Goal: Task Accomplishment & Management: Complete application form

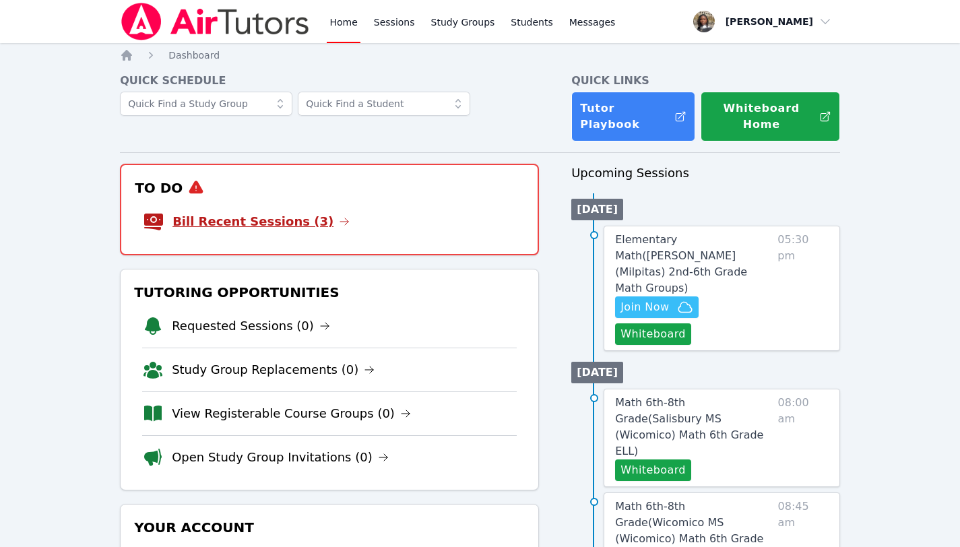
click at [255, 212] on link "Bill Recent Sessions (3)" at bounding box center [260, 221] width 177 height 19
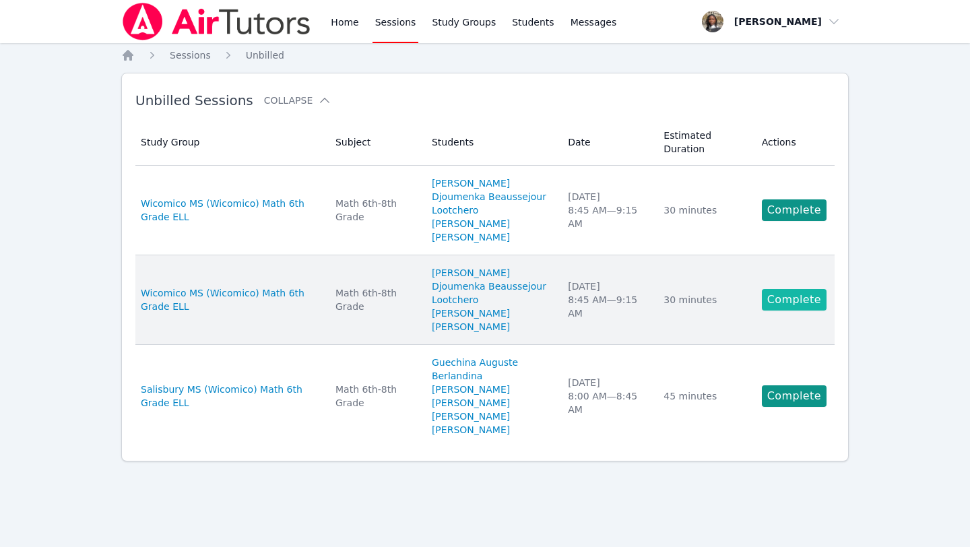
click at [805, 300] on link "Complete" at bounding box center [794, 300] width 65 height 22
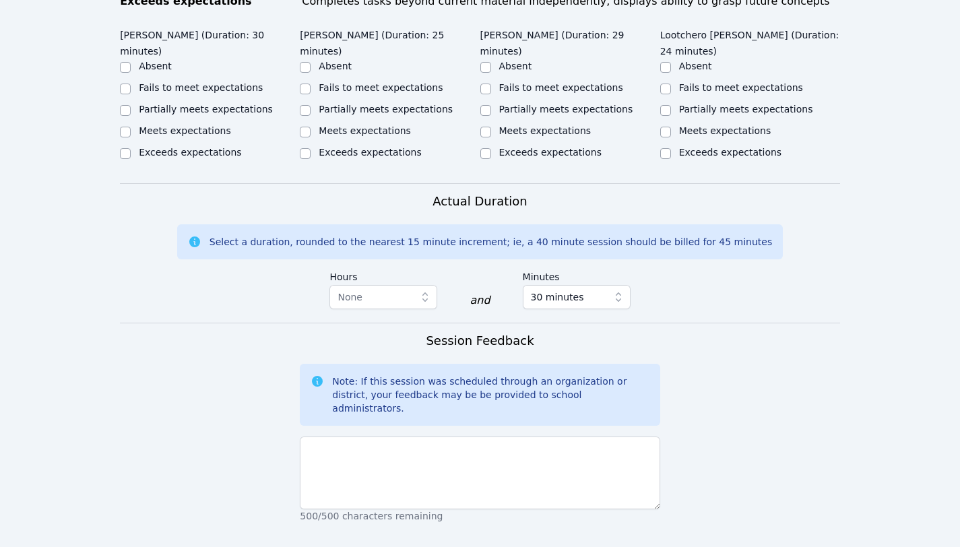
scroll to position [855, 0]
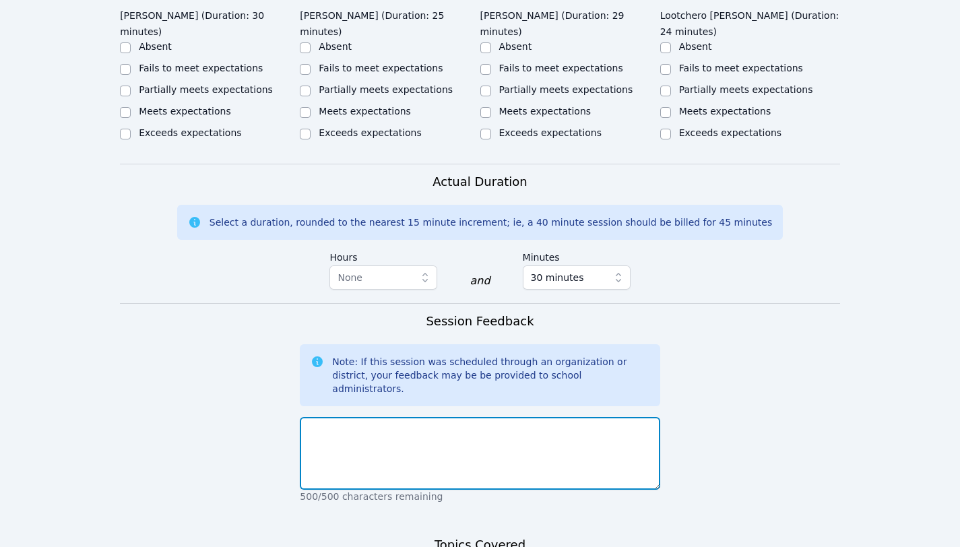
click at [447, 417] on textarea at bounding box center [480, 453] width 360 height 73
paste textarea "We started Understanding Rate Concepts - This is a series of practice questions…"
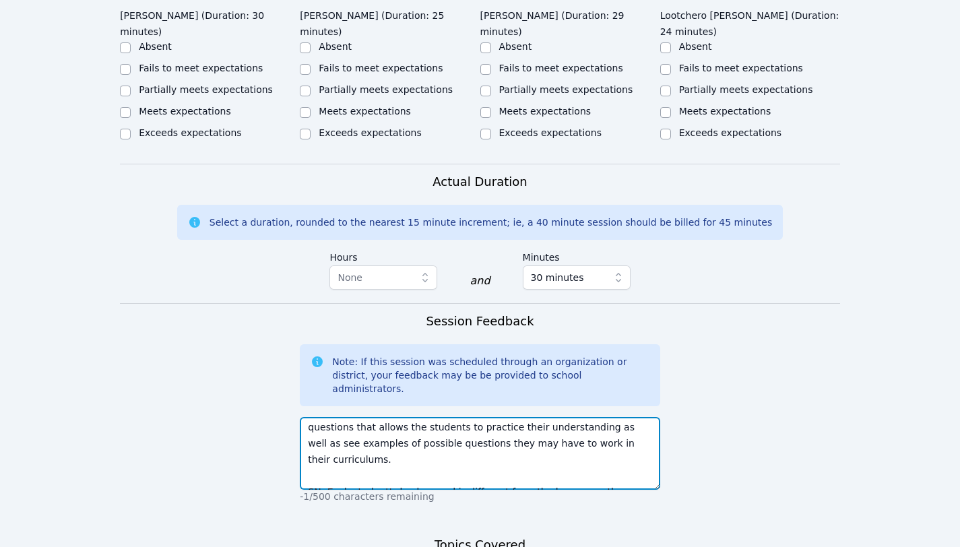
scroll to position [0, 0]
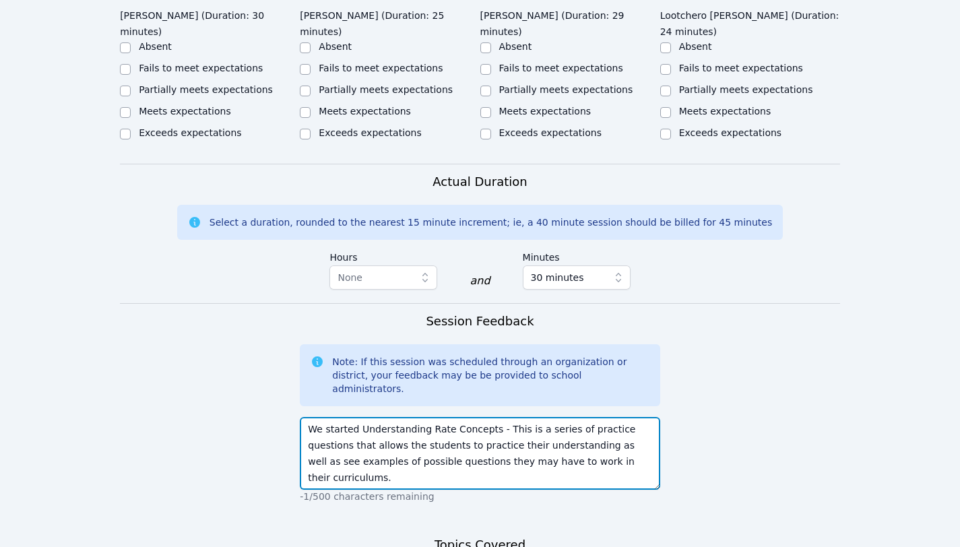
drag, startPoint x: 373, startPoint y: 431, endPoint x: 306, endPoint y: 362, distance: 95.7
click at [306, 363] on div "Session Feedback Note: If this session was scheduled through an organization or…" at bounding box center [480, 414] width 360 height 205
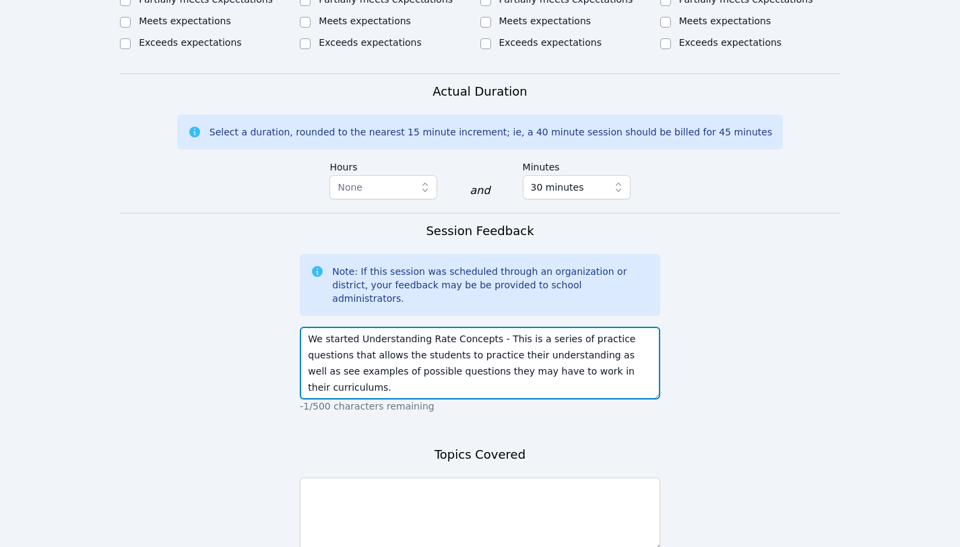
scroll to position [979, 0]
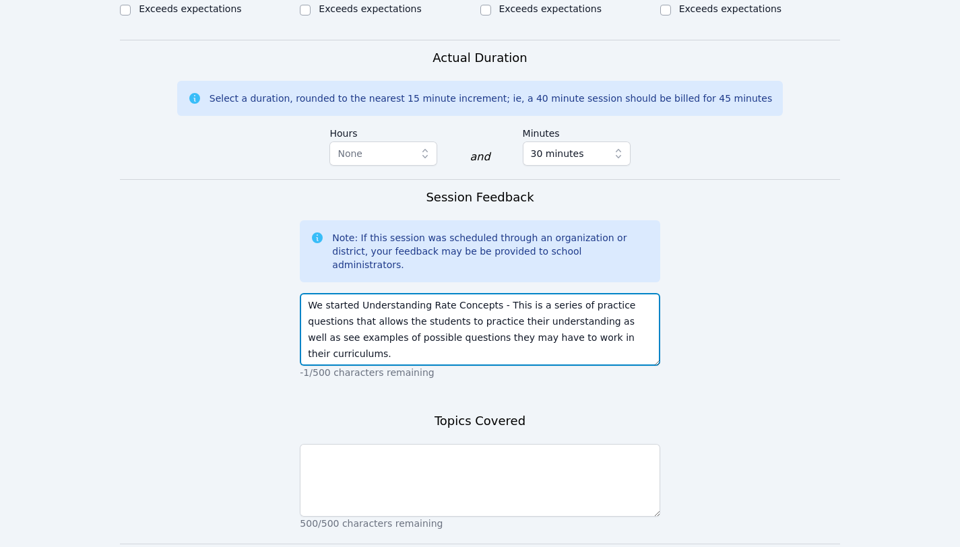
type textarea "We started Understanding Rate Concepts - This is a series of practice questions…"
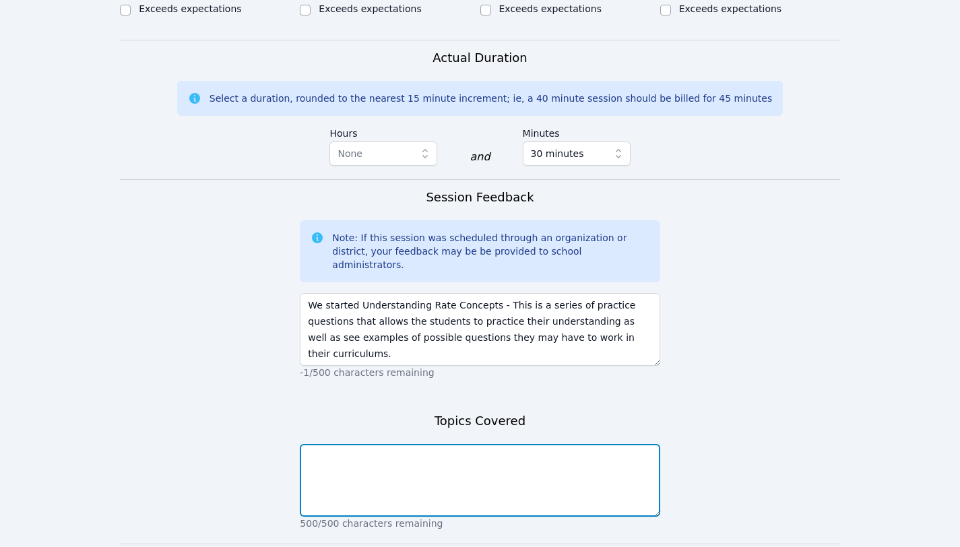
click at [379, 444] on textarea at bounding box center [480, 480] width 360 height 73
paste textarea "We started Understanding Rate Concepts - This is a series of practice questions…"
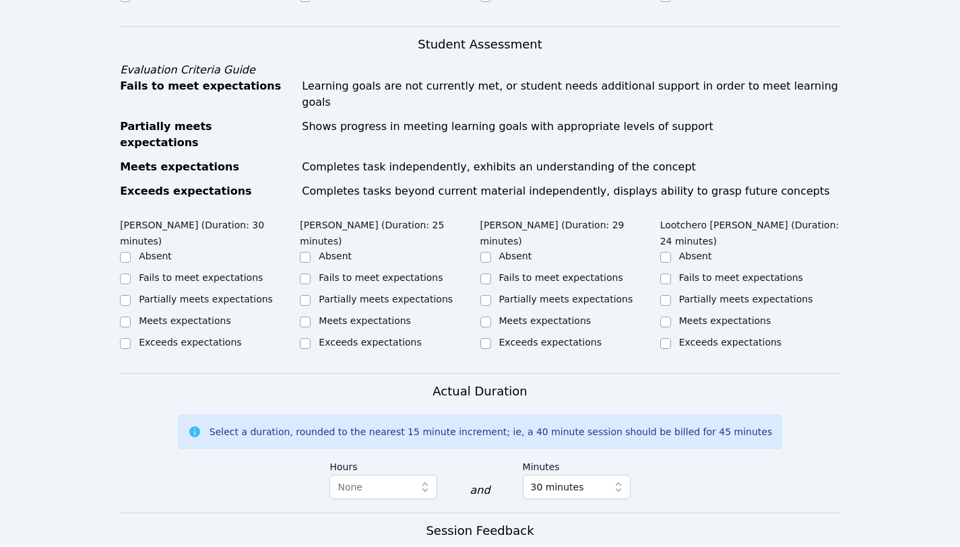
scroll to position [616, 0]
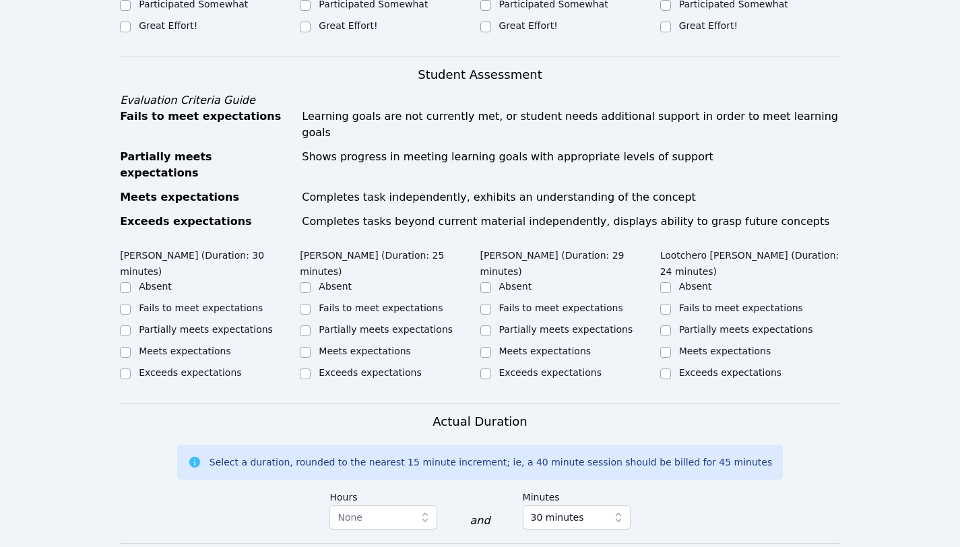
type textarea "We started Understanding Rate Concepts - This is a series of practice questions…"
click at [178, 324] on label "Partially meets expectations" at bounding box center [206, 329] width 134 height 11
click at [131, 325] on input "Partially meets expectations" at bounding box center [125, 330] width 11 height 11
checkbox input "true"
click at [381, 324] on label "Partially meets expectations" at bounding box center [386, 329] width 134 height 11
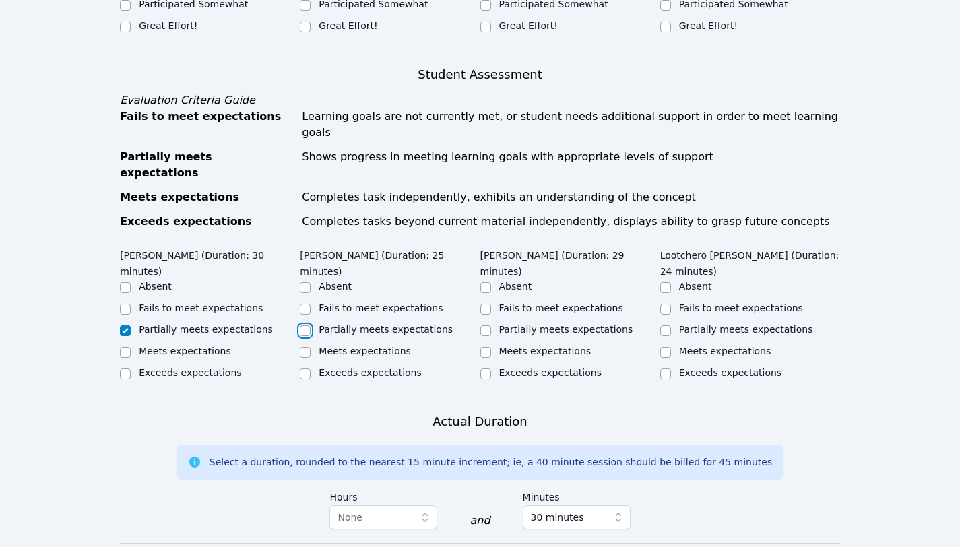
click at [310, 325] on input "Partially meets expectations" at bounding box center [305, 330] width 11 height 11
checkbox input "true"
click at [585, 324] on label "Partially meets expectations" at bounding box center [566, 329] width 134 height 11
click at [491, 325] on input "Partially meets expectations" at bounding box center [485, 330] width 11 height 11
checkbox input "true"
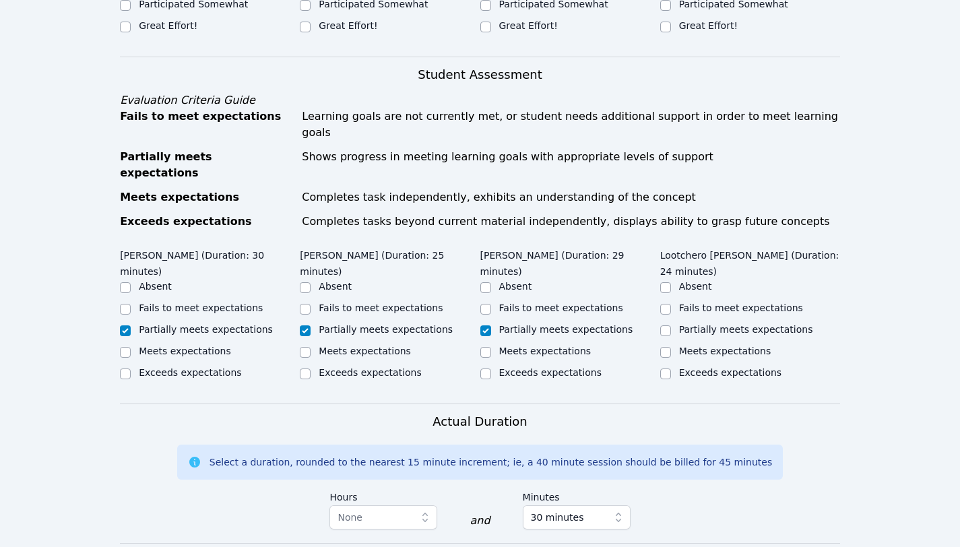
click at [725, 324] on label "Partially meets expectations" at bounding box center [746, 329] width 134 height 11
click at [671, 325] on input "Partially meets expectations" at bounding box center [665, 330] width 11 height 11
checkbox input "true"
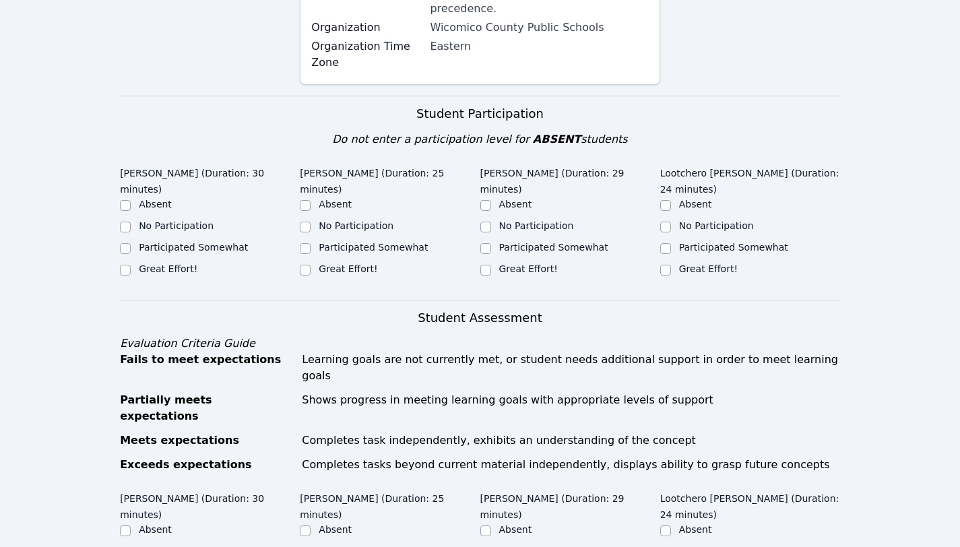
scroll to position [366, 0]
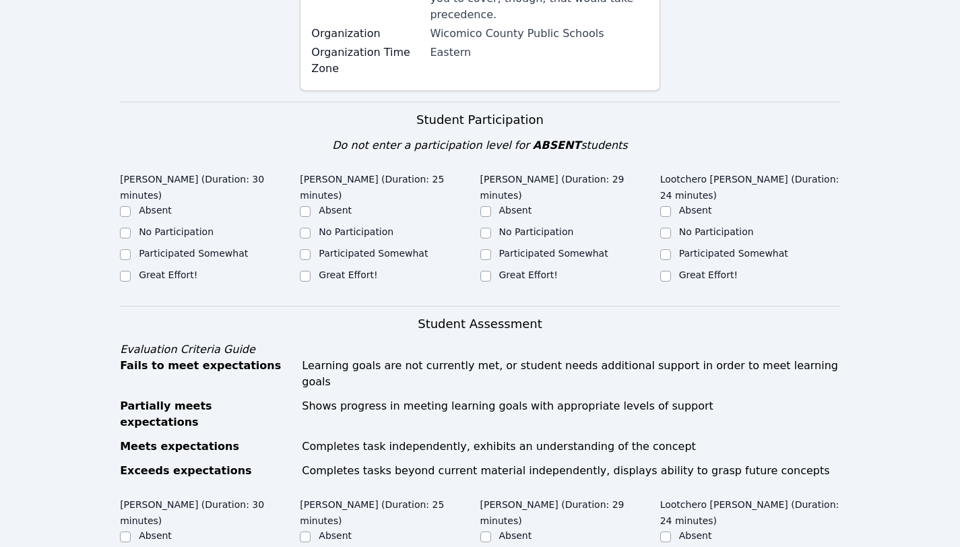
click at [706, 269] on label "Great Effort!" at bounding box center [708, 274] width 59 height 11
click at [671, 271] on input "Great Effort!" at bounding box center [665, 276] width 11 height 11
checkbox input "true"
click at [539, 269] on label "Great Effort!" at bounding box center [528, 274] width 59 height 11
click at [491, 271] on input "Great Effort!" at bounding box center [485, 276] width 11 height 11
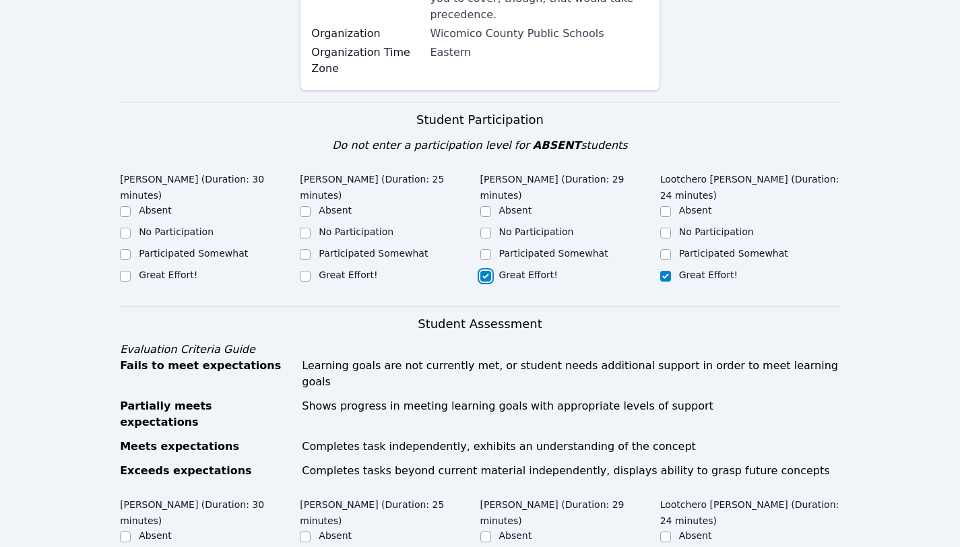
checkbox input "true"
click at [349, 273] on label "Great Effort!" at bounding box center [348, 274] width 59 height 11
click at [310, 273] on input "Great Effort!" at bounding box center [305, 276] width 11 height 11
checkbox input "true"
click at [176, 273] on label "Great Effort!" at bounding box center [168, 274] width 59 height 11
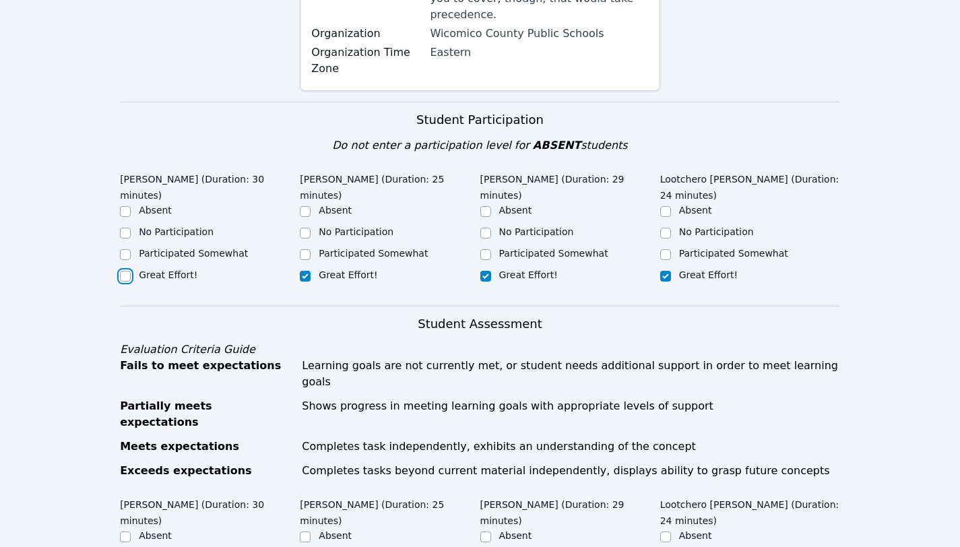
click at [131, 273] on input "Great Effort!" at bounding box center [125, 276] width 11 height 11
checkbox input "true"
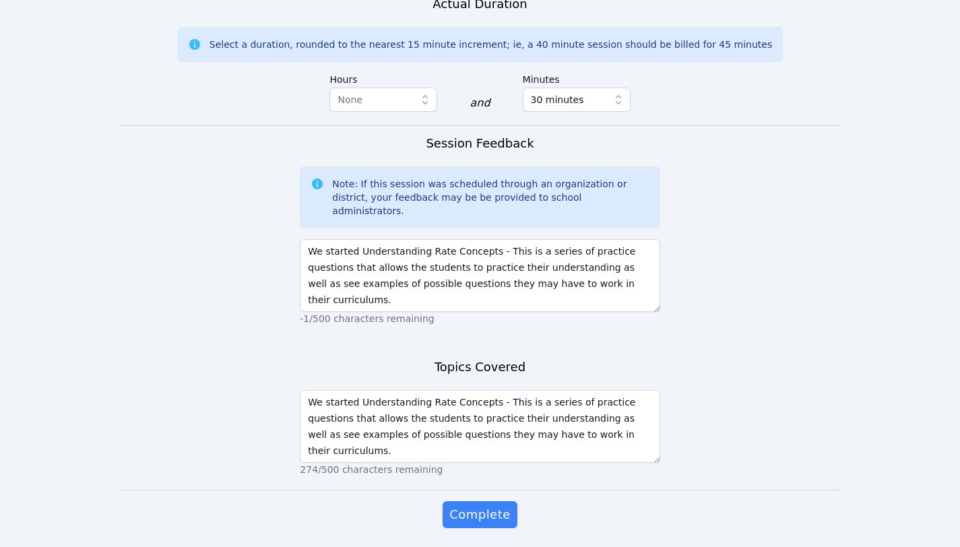
scroll to position [97, 0]
click at [475, 505] on span "Complete" at bounding box center [479, 514] width 61 height 19
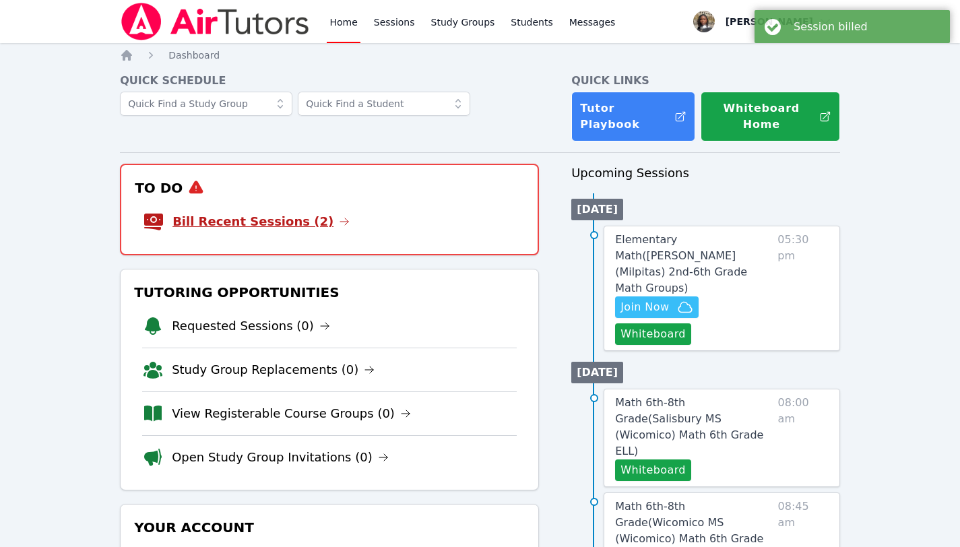
click at [260, 212] on link "Bill Recent Sessions (2)" at bounding box center [260, 221] width 177 height 19
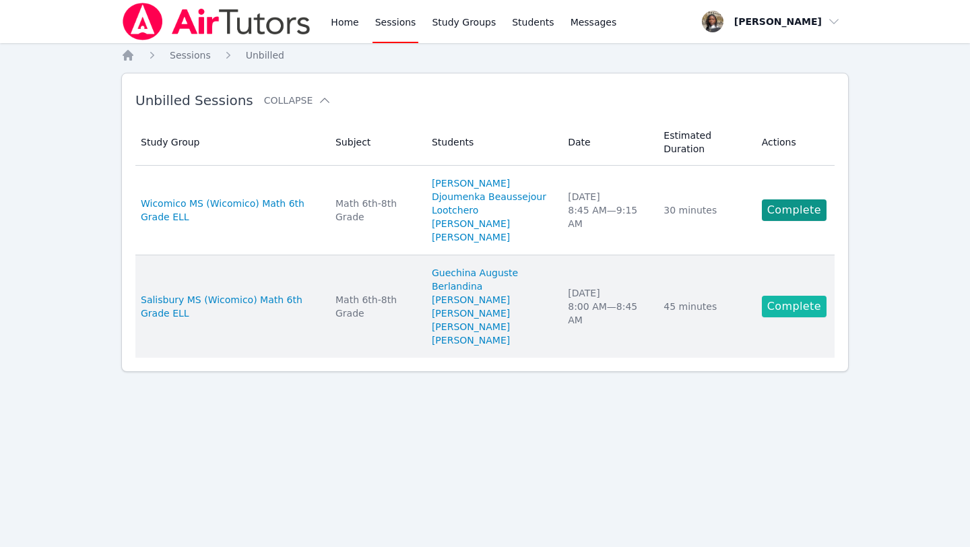
click at [809, 300] on link "Complete" at bounding box center [794, 307] width 65 height 22
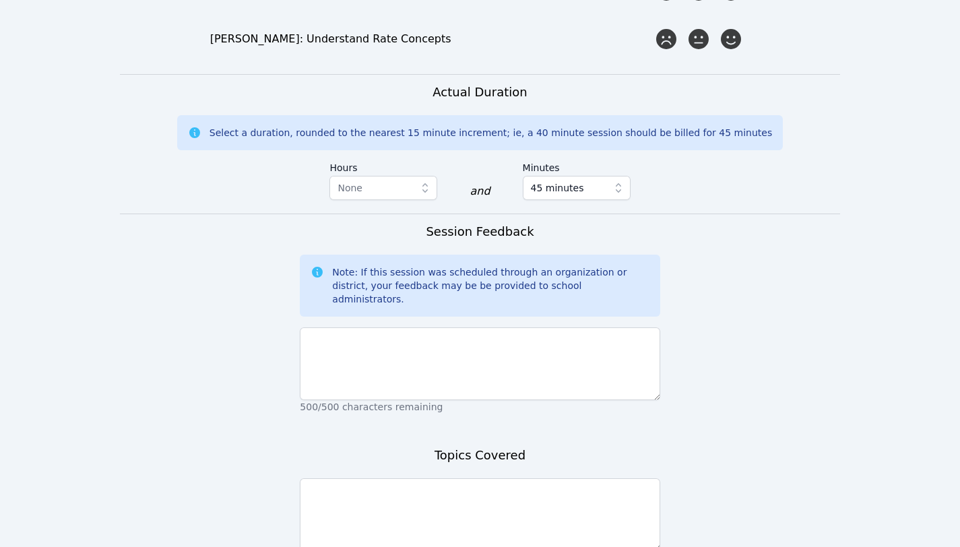
scroll to position [1781, 0]
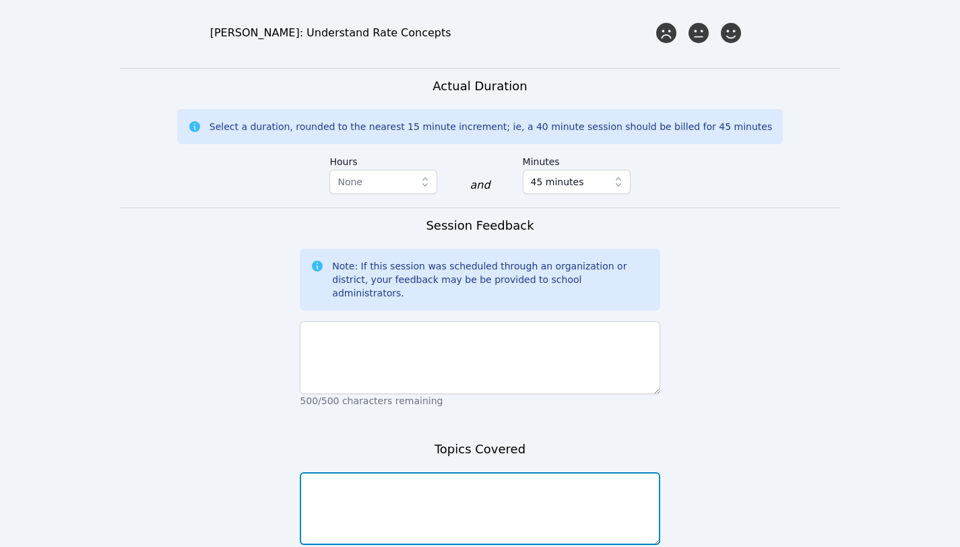
click at [484, 472] on textarea at bounding box center [480, 508] width 360 height 73
paste textarea "We started Understanding Rate Concepts - This is a series of practice questions…"
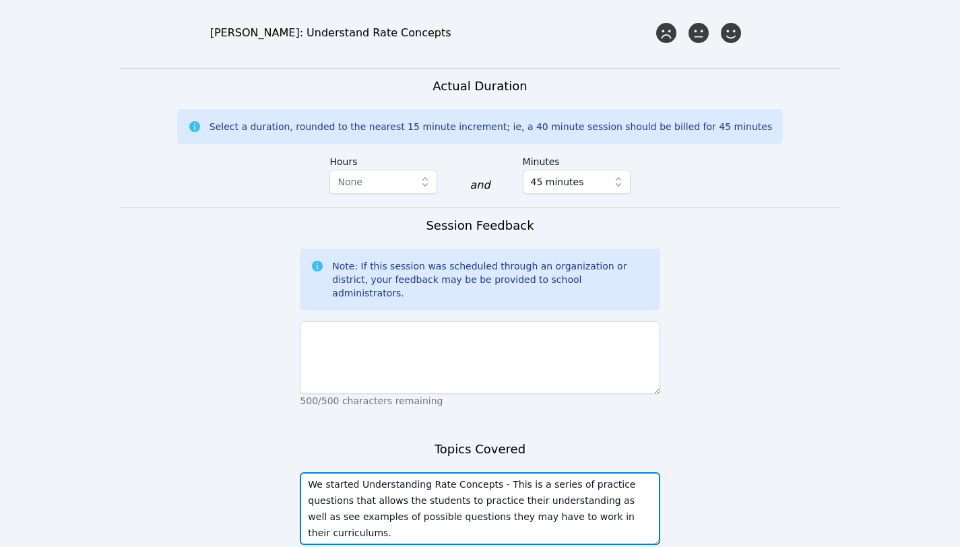
type textarea "We started Understanding Rate Concepts - This is a series of practice questions…"
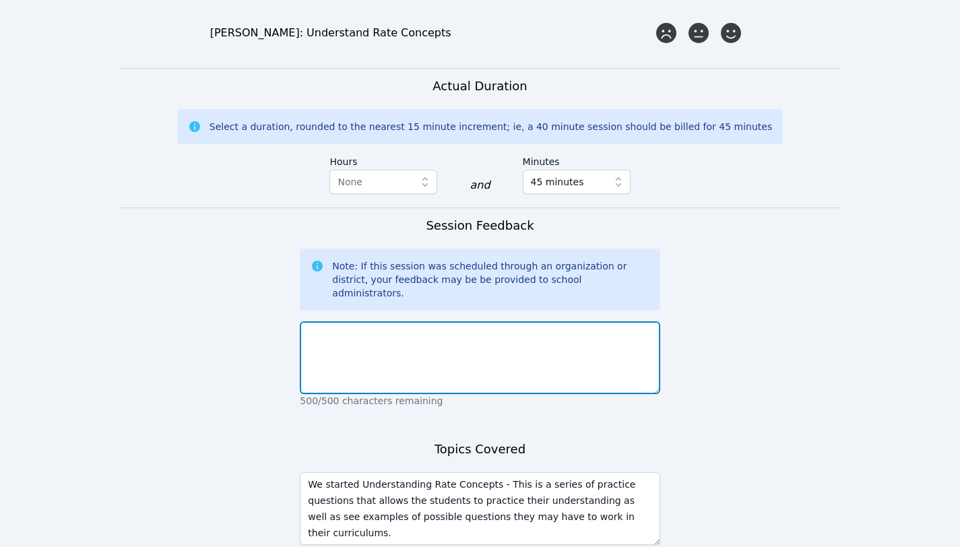
click at [362, 321] on textarea at bounding box center [480, 357] width 360 height 73
paste textarea "We started Understanding Rate Concepts - This is a series of practice questions…"
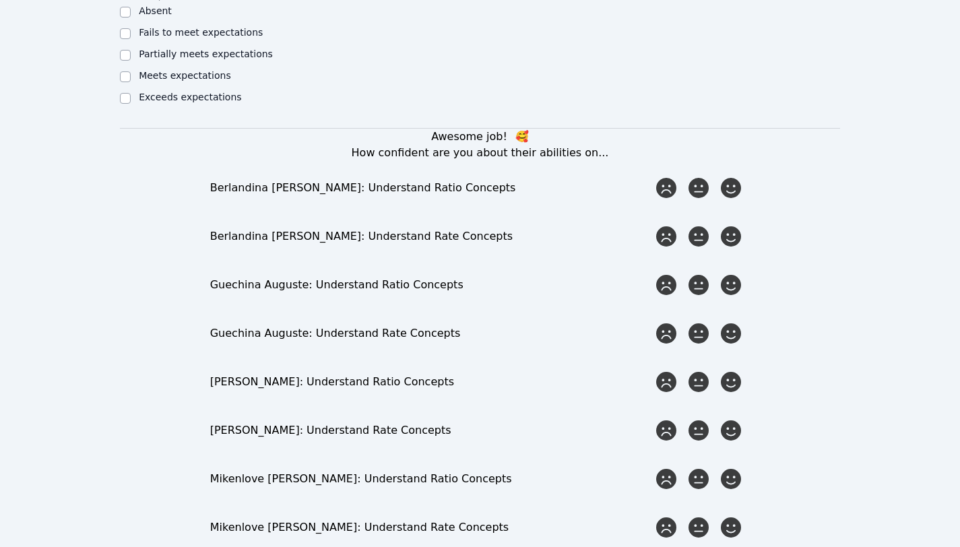
scroll to position [1183, 0]
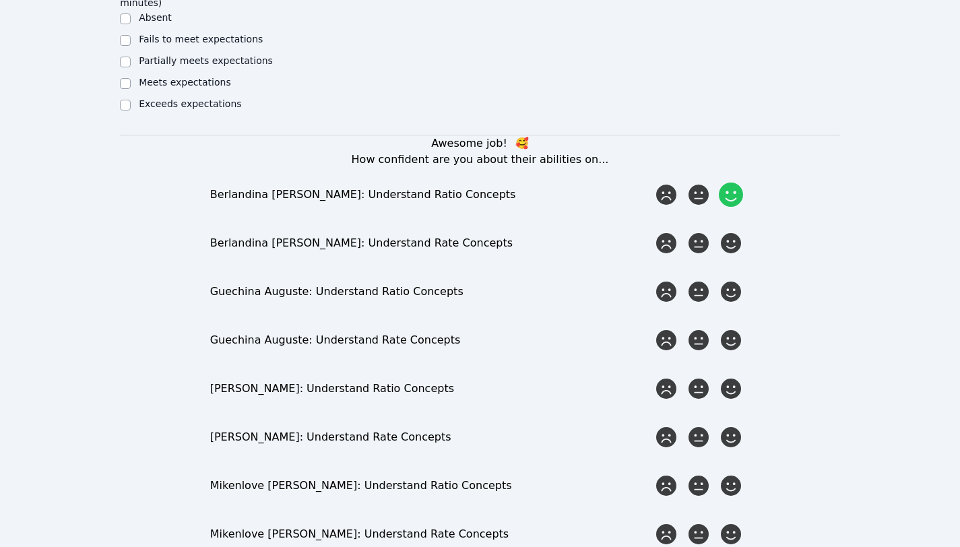
type textarea "We started Understanding Rate Concepts - This is a series of practice questions…"
click at [729, 183] on icon at bounding box center [731, 195] width 24 height 24
click at [0, 0] on input "radio" at bounding box center [0, 0] width 0 height 0
click at [688, 231] on icon at bounding box center [698, 243] width 24 height 24
click at [0, 0] on input "radio" at bounding box center [0, 0] width 0 height 0
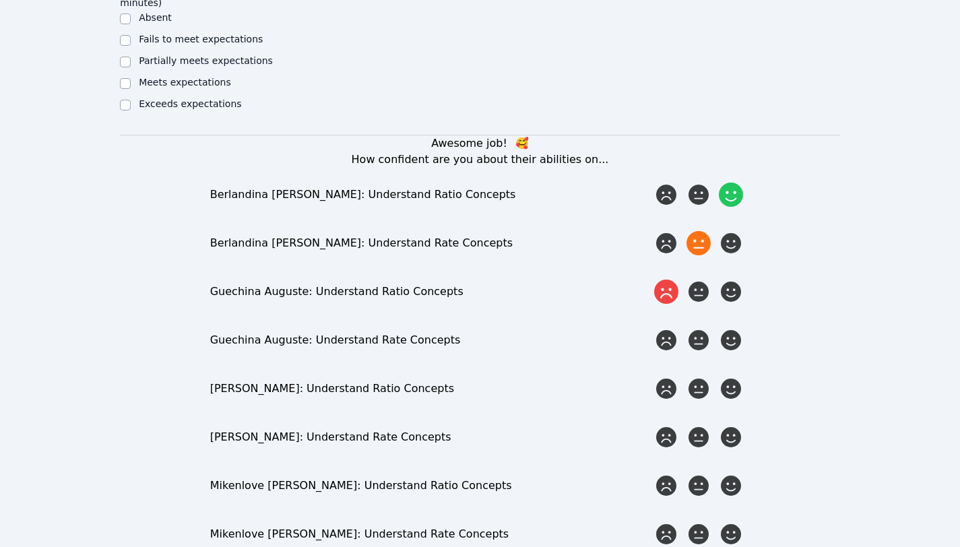
click at [669, 279] on icon at bounding box center [666, 291] width 24 height 24
click at [0, 0] on input "radio" at bounding box center [0, 0] width 0 height 0
click at [660, 328] on icon at bounding box center [666, 340] width 24 height 24
click at [0, 0] on input "radio" at bounding box center [0, 0] width 0 height 0
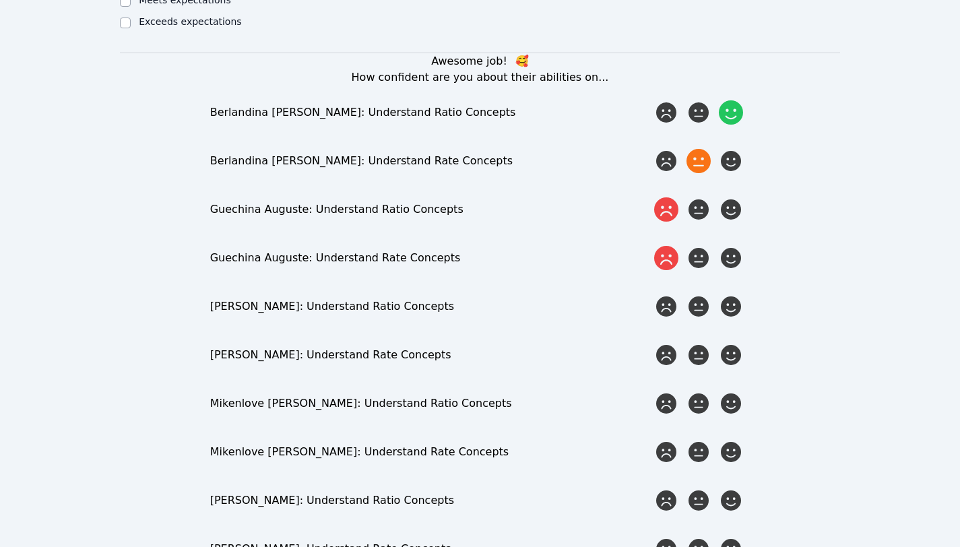
scroll to position [1282, 0]
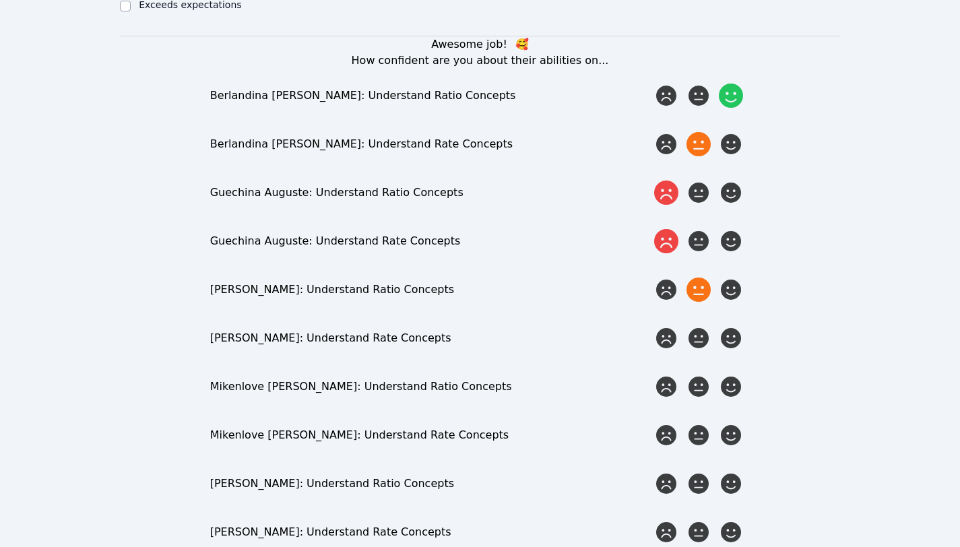
click at [696, 277] on icon at bounding box center [698, 289] width 24 height 24
click at [0, 0] on input "radio" at bounding box center [0, 0] width 0 height 0
click at [698, 326] on icon at bounding box center [698, 338] width 24 height 24
click at [0, 0] on input "radio" at bounding box center [0, 0] width 0 height 0
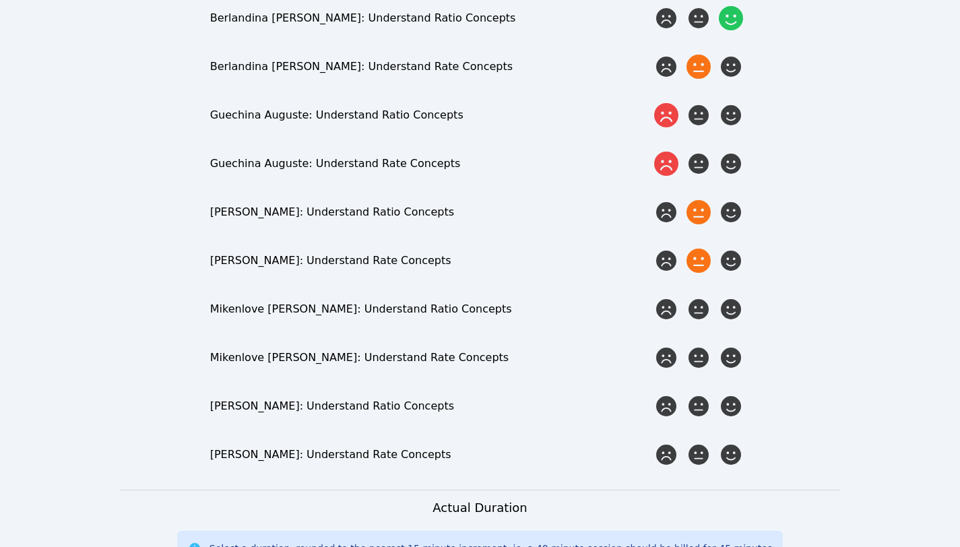
scroll to position [1361, 0]
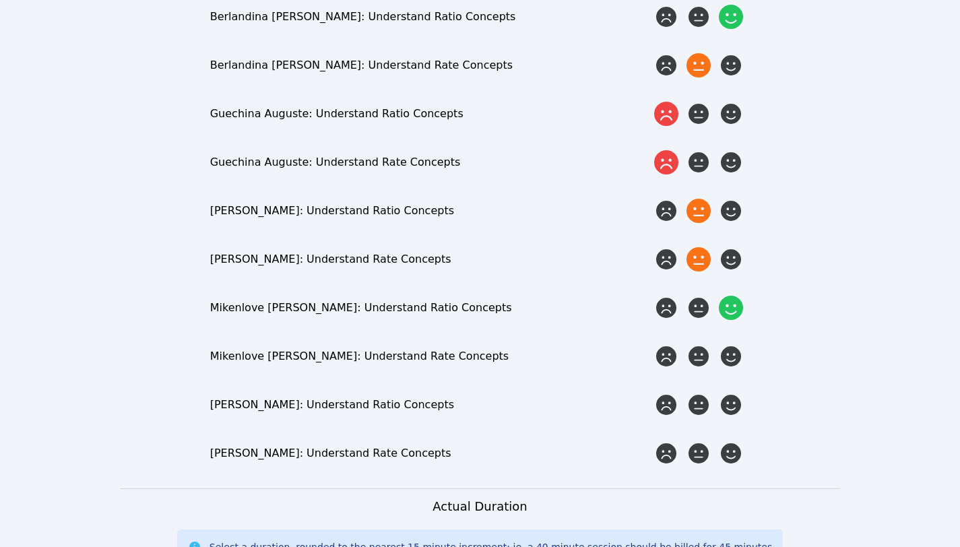
click at [728, 296] on icon at bounding box center [731, 308] width 24 height 24
click at [0, 0] on input "radio" at bounding box center [0, 0] width 0 height 0
click at [696, 344] on icon at bounding box center [698, 356] width 24 height 24
click at [0, 0] on input "radio" at bounding box center [0, 0] width 0 height 0
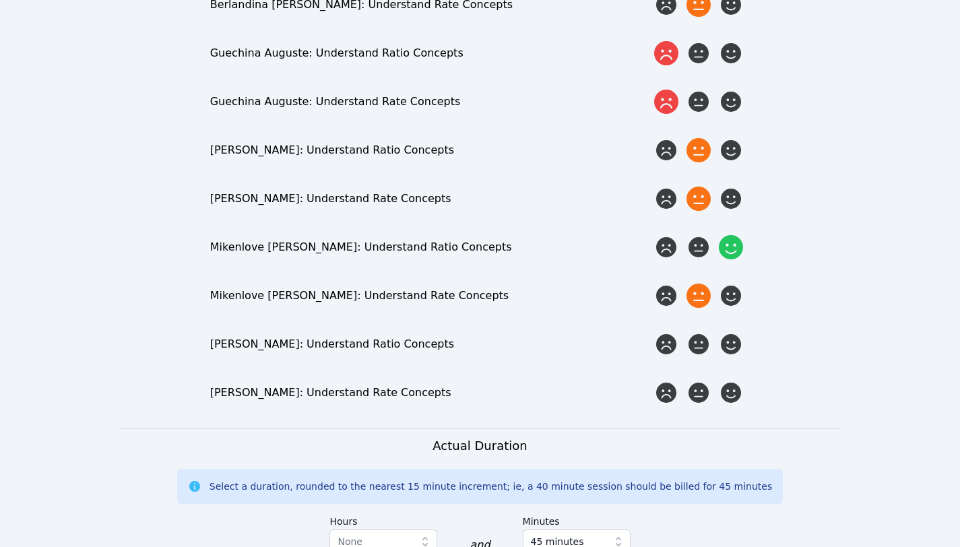
scroll to position [1423, 0]
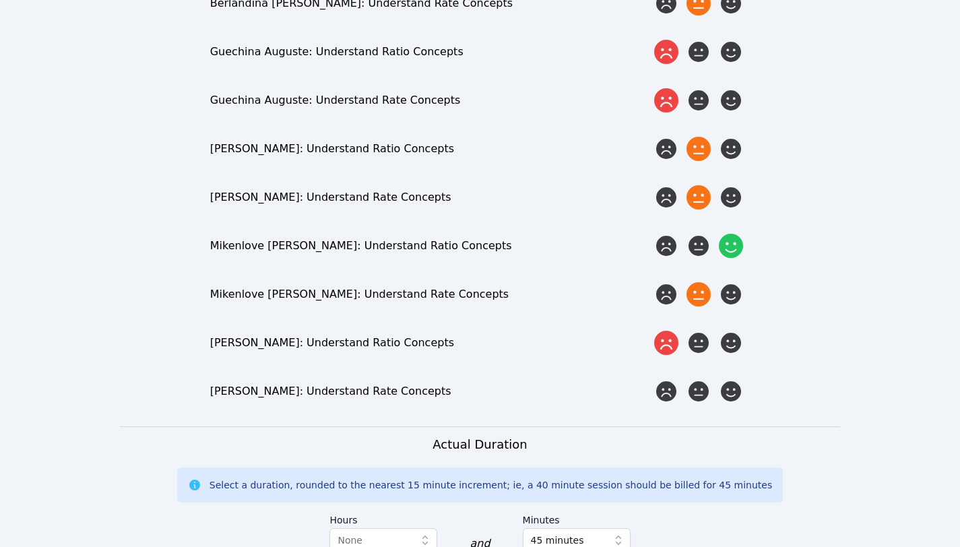
click at [672, 331] on icon at bounding box center [666, 343] width 24 height 24
click at [0, 0] on input "radio" at bounding box center [0, 0] width 0 height 0
click at [665, 379] on icon at bounding box center [666, 391] width 24 height 24
click at [0, 0] on input "radio" at bounding box center [0, 0] width 0 height 0
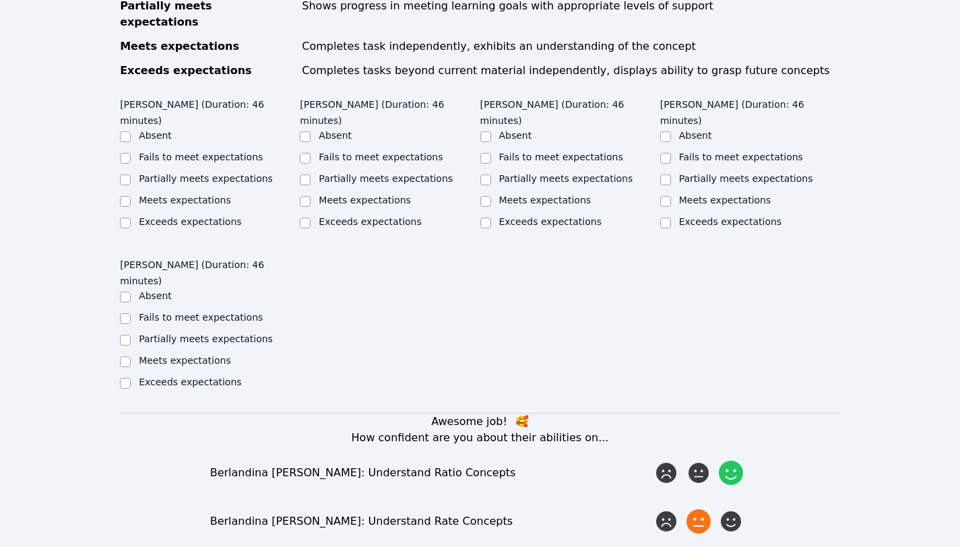
scroll to position [871, 0]
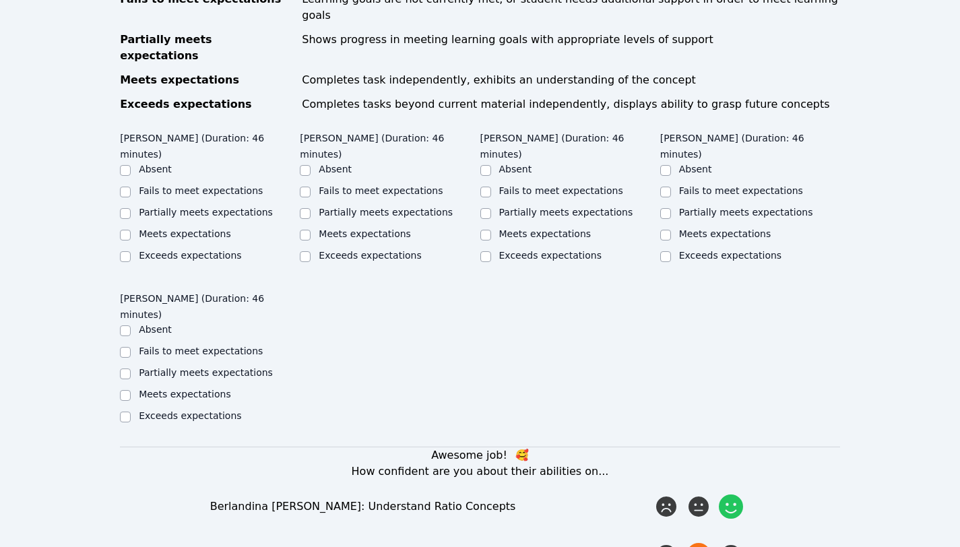
click at [187, 344] on div "Fails to meet expectations" at bounding box center [210, 352] width 180 height 16
click at [207, 345] on label "Fails to meet expectations" at bounding box center [201, 350] width 124 height 11
click at [131, 347] on input "Fails to meet expectations" at bounding box center [125, 352] width 11 height 11
checkbox input "true"
click at [216, 367] on label "Partially meets expectations" at bounding box center [206, 372] width 134 height 11
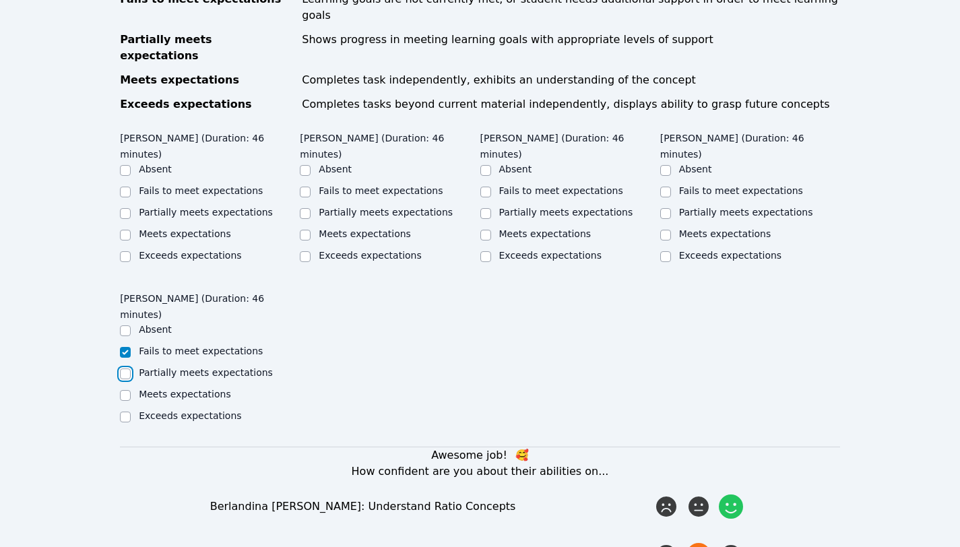
click at [131, 368] on input "Partially meets expectations" at bounding box center [125, 373] width 11 height 11
checkbox input "true"
checkbox input "false"
click at [724, 207] on label "Partially meets expectations" at bounding box center [746, 212] width 134 height 11
click at [671, 208] on input "Partially meets expectations" at bounding box center [665, 213] width 11 height 11
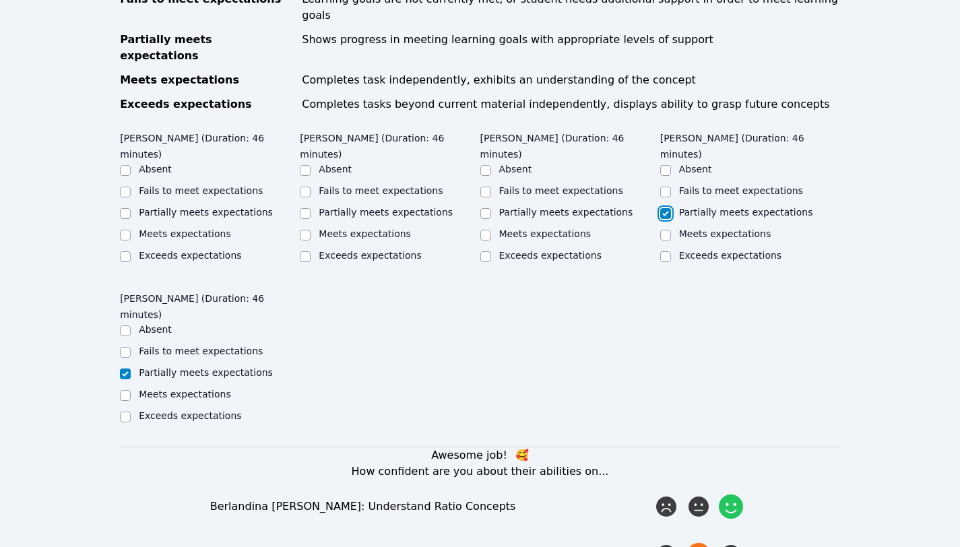
checkbox input "true"
click at [575, 207] on label "Partially meets expectations" at bounding box center [566, 212] width 134 height 11
click at [491, 208] on input "Partially meets expectations" at bounding box center [485, 213] width 11 height 11
checkbox input "true"
click at [383, 185] on label "Fails to meet expectations" at bounding box center [381, 190] width 124 height 11
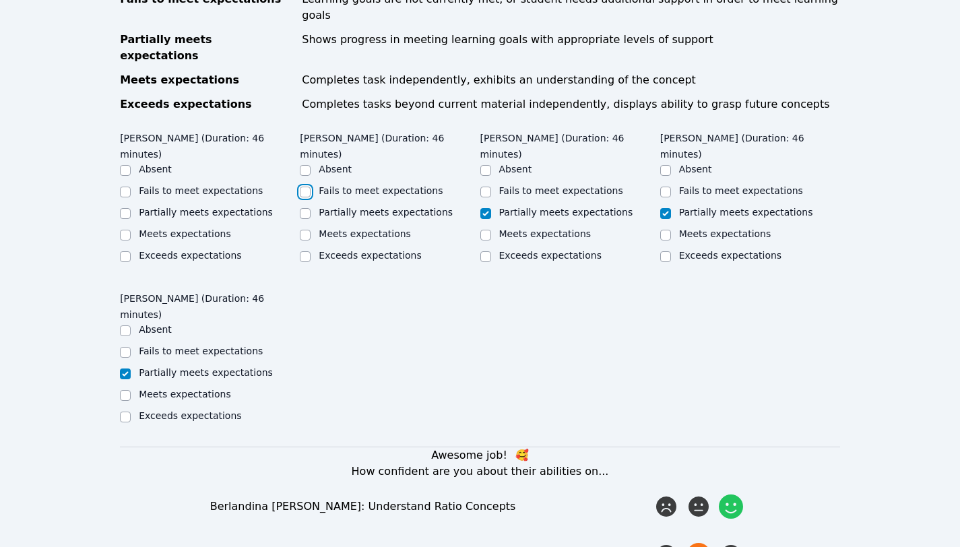
click at [310, 187] on input "Fails to meet expectations" at bounding box center [305, 192] width 11 height 11
checkbox input "true"
click at [160, 185] on label "Fails to meet expectations" at bounding box center [201, 190] width 124 height 11
click at [131, 187] on input "Fails to meet expectations" at bounding box center [125, 192] width 11 height 11
checkbox input "true"
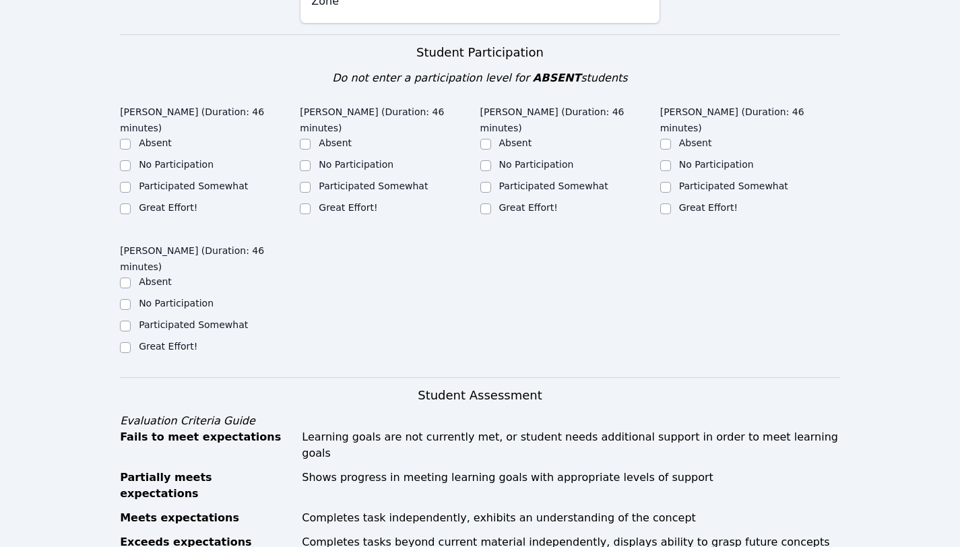
scroll to position [424, 0]
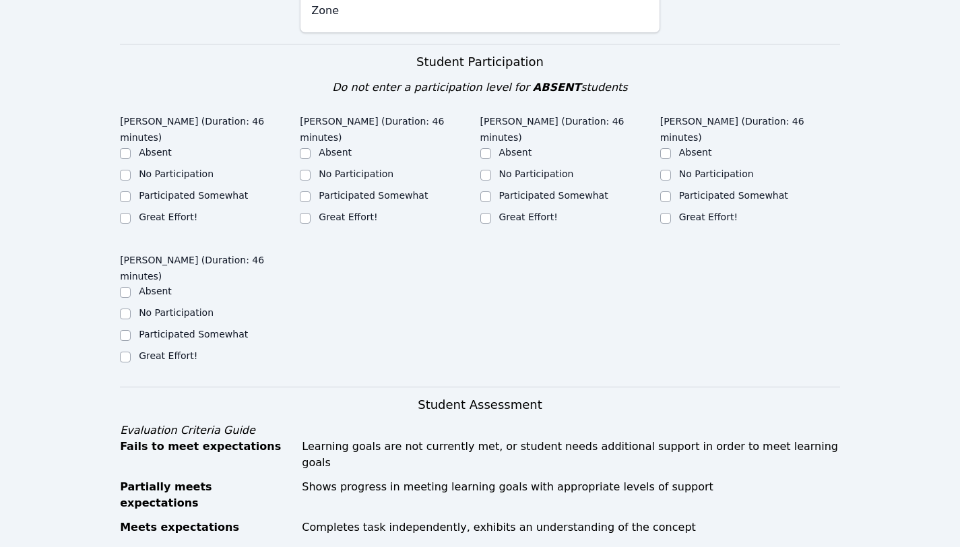
click at [164, 333] on label "Participated Somewhat" at bounding box center [193, 334] width 109 height 11
click at [131, 333] on input "Participated Somewhat" at bounding box center [125, 335] width 11 height 11
checkbox input "true"
click at [700, 211] on label "Great Effort!" at bounding box center [708, 216] width 59 height 11
click at [671, 213] on input "Great Effort!" at bounding box center [665, 218] width 11 height 11
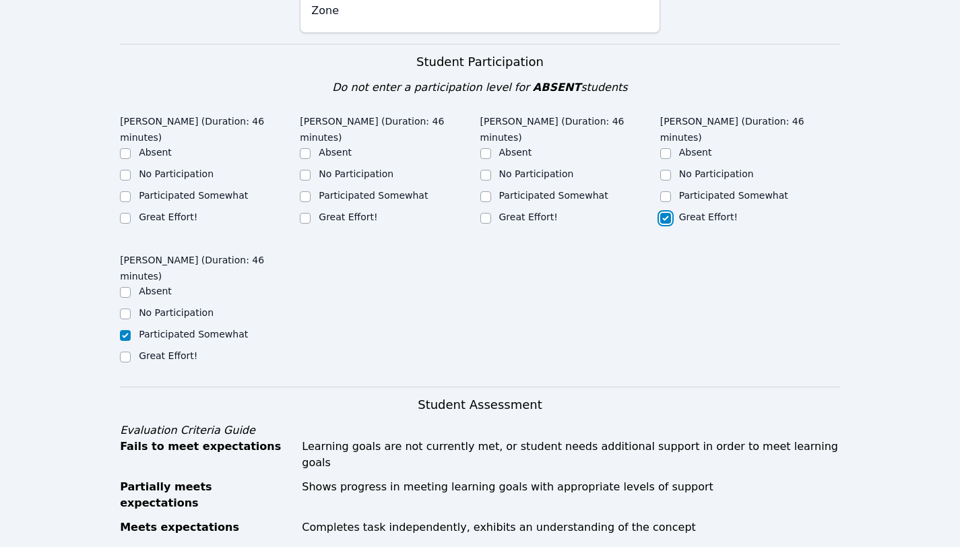
checkbox input "true"
click at [526, 218] on label "Great Effort!" at bounding box center [528, 216] width 59 height 11
click at [491, 218] on input "Great Effort!" at bounding box center [485, 218] width 11 height 11
checkbox input "true"
click at [358, 190] on label "Participated Somewhat" at bounding box center [373, 195] width 109 height 11
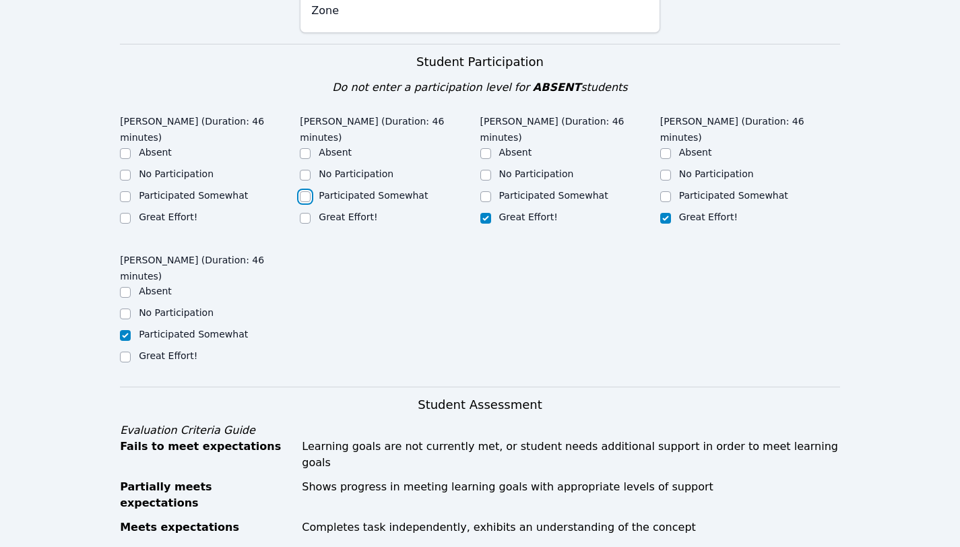
click at [310, 191] on input "Participated Somewhat" at bounding box center [305, 196] width 11 height 11
checkbox input "true"
click at [175, 176] on label "No Participation" at bounding box center [176, 173] width 75 height 11
click at [131, 176] on input "No Participation" at bounding box center [125, 175] width 11 height 11
checkbox input "true"
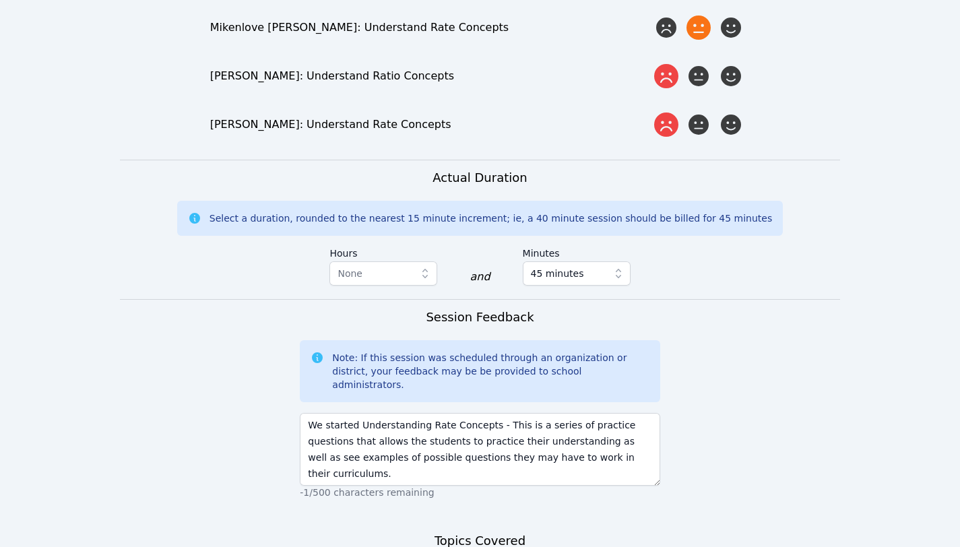
scroll to position [1864, 0]
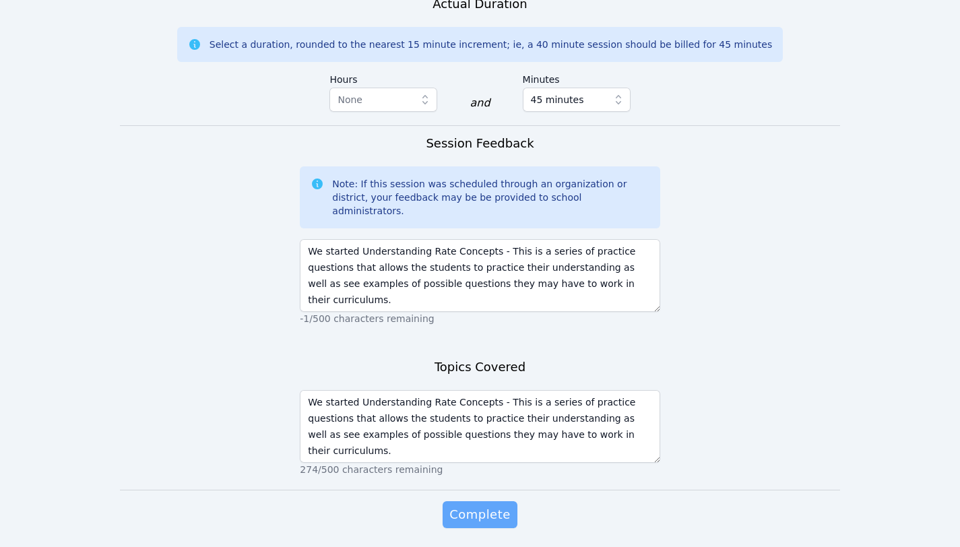
click at [499, 505] on span "Complete" at bounding box center [479, 514] width 61 height 19
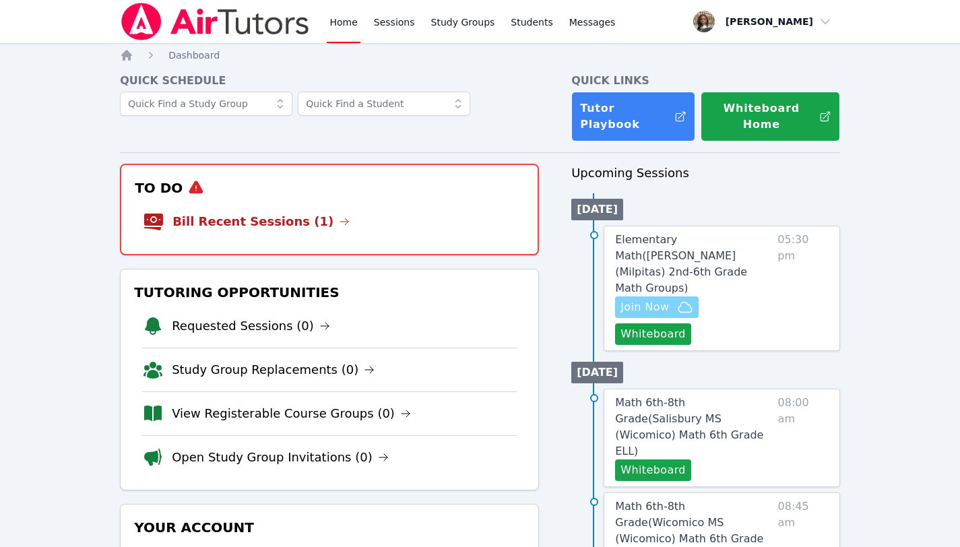
click at [651, 299] on span "Join Now" at bounding box center [644, 307] width 48 height 16
click at [279, 212] on link "Bill Recent Sessions (1)" at bounding box center [260, 221] width 177 height 19
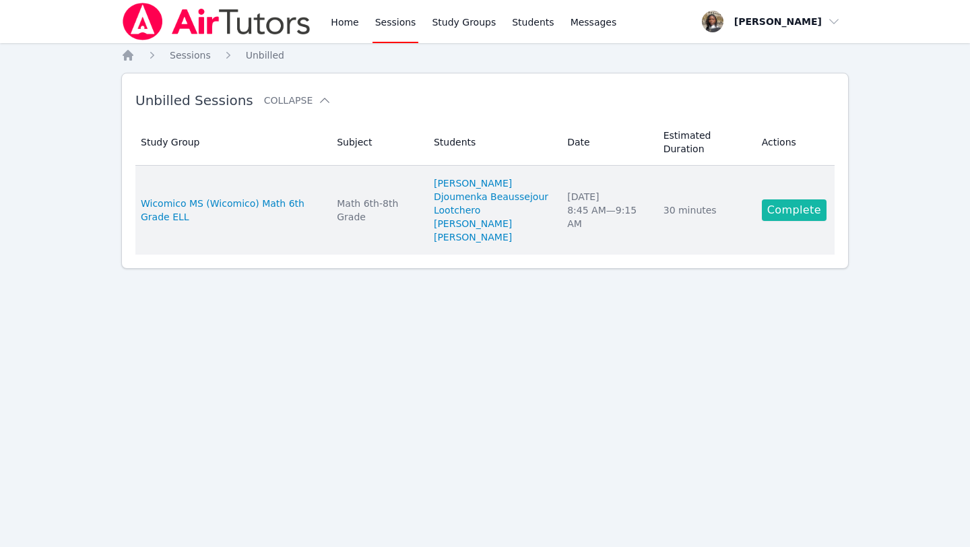
click at [795, 211] on link "Complete" at bounding box center [794, 210] width 65 height 22
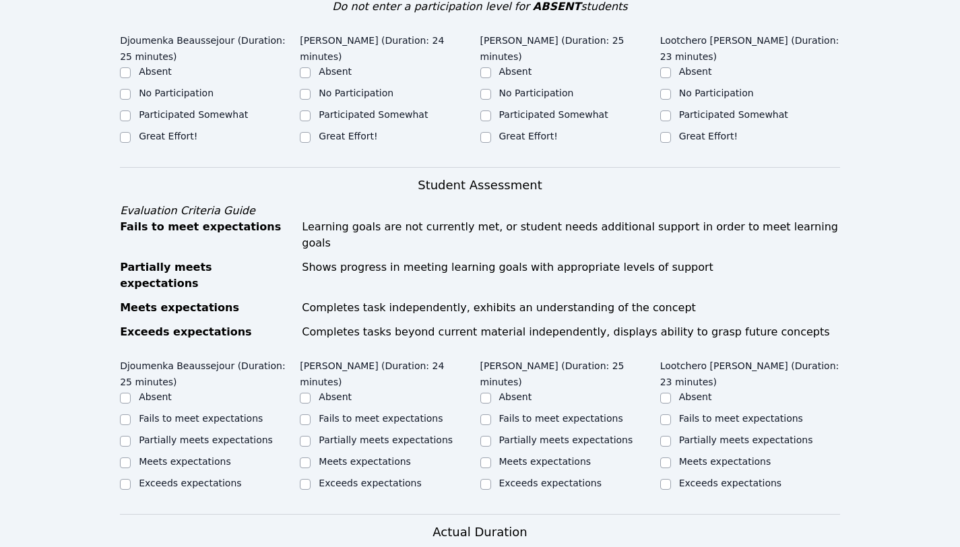
scroll to position [486, 0]
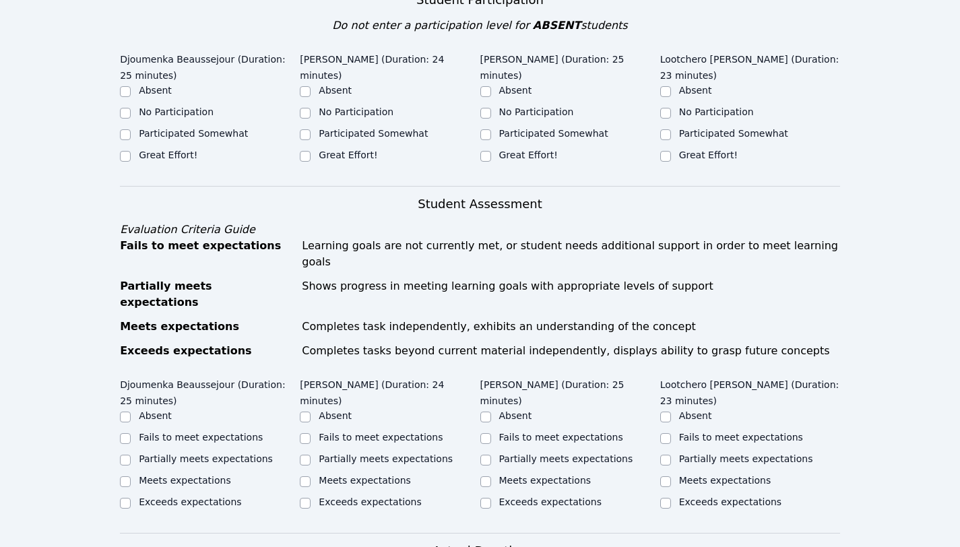
click at [187, 154] on label "Great Effort!" at bounding box center [168, 155] width 59 height 11
click at [131, 154] on input "Great Effort!" at bounding box center [125, 156] width 11 height 11
checkbox input "true"
click at [347, 156] on label "Great Effort!" at bounding box center [348, 155] width 59 height 11
click at [310, 156] on input "Great Effort!" at bounding box center [305, 156] width 11 height 11
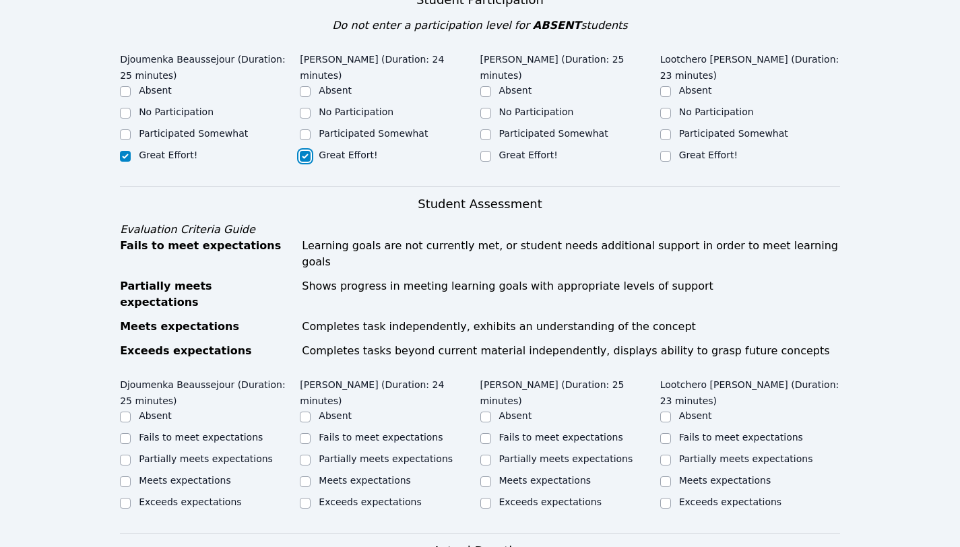
checkbox input "true"
click at [529, 150] on label "Great Effort!" at bounding box center [528, 155] width 59 height 11
click at [491, 151] on input "Great Effort!" at bounding box center [485, 156] width 11 height 11
checkbox input "true"
click at [713, 150] on label "Great Effort!" at bounding box center [708, 155] width 59 height 11
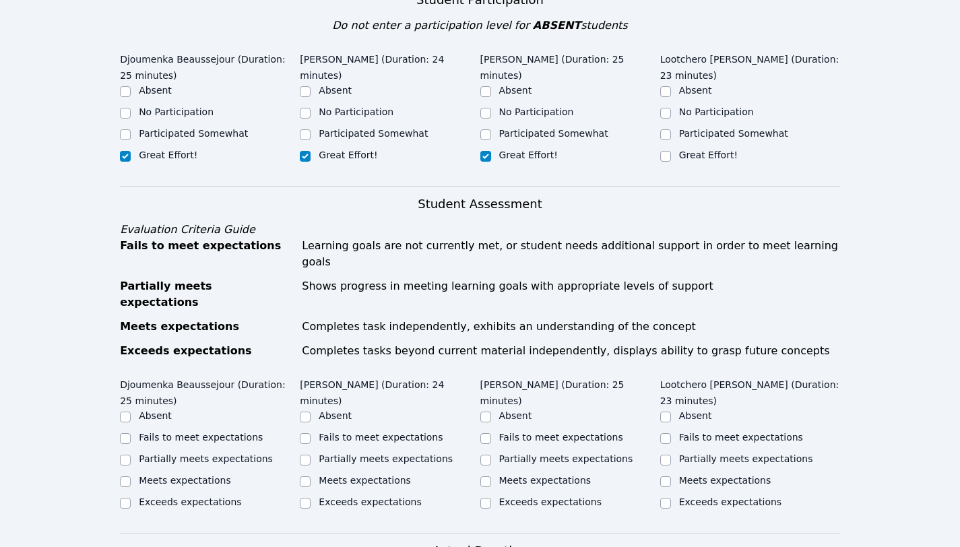
click at [671, 151] on input "Great Effort!" at bounding box center [665, 156] width 11 height 11
checkbox input "true"
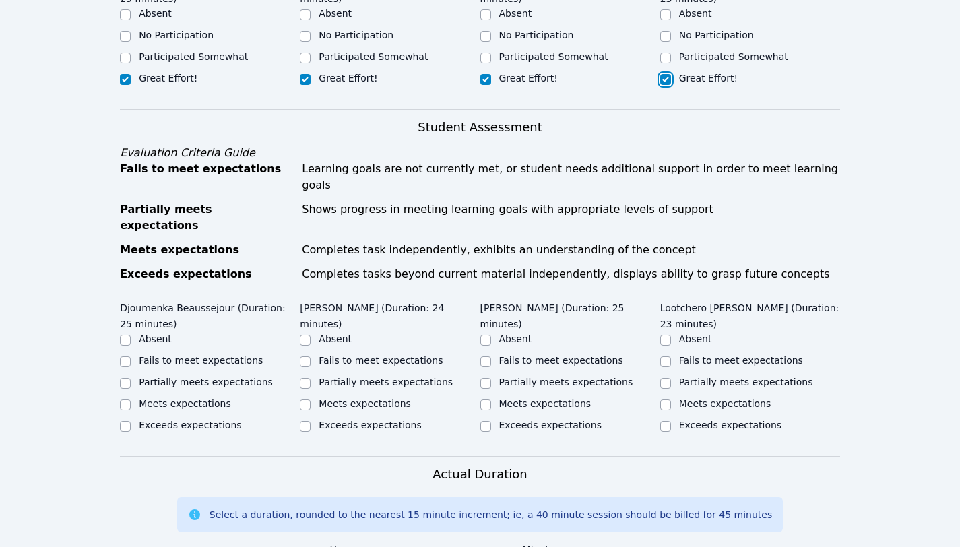
scroll to position [567, 0]
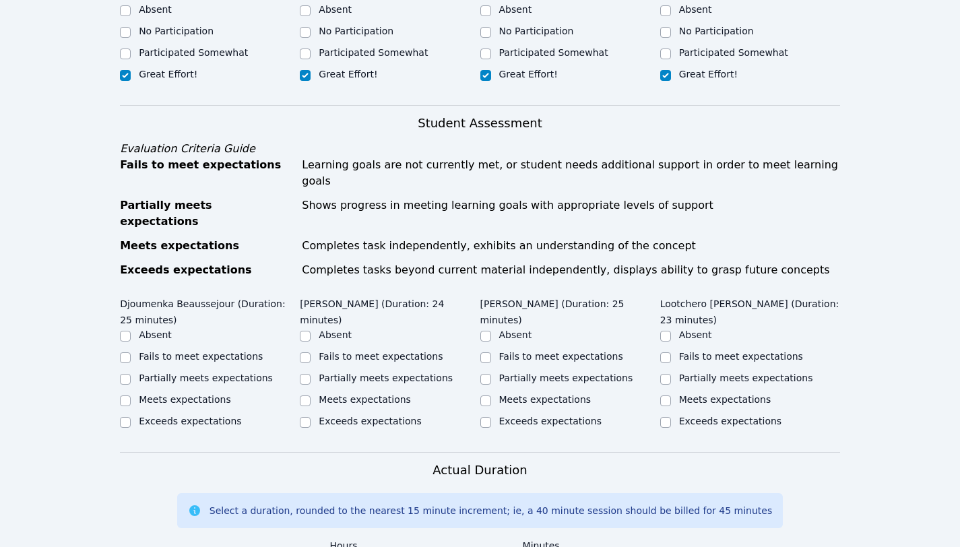
click at [186, 372] on label "Partially meets expectations" at bounding box center [206, 377] width 134 height 11
click at [131, 374] on input "Partially meets expectations" at bounding box center [125, 379] width 11 height 11
checkbox input "true"
click at [370, 394] on label "Meets expectations" at bounding box center [365, 399] width 92 height 11
click at [310, 395] on input "Meets expectations" at bounding box center [305, 400] width 11 height 11
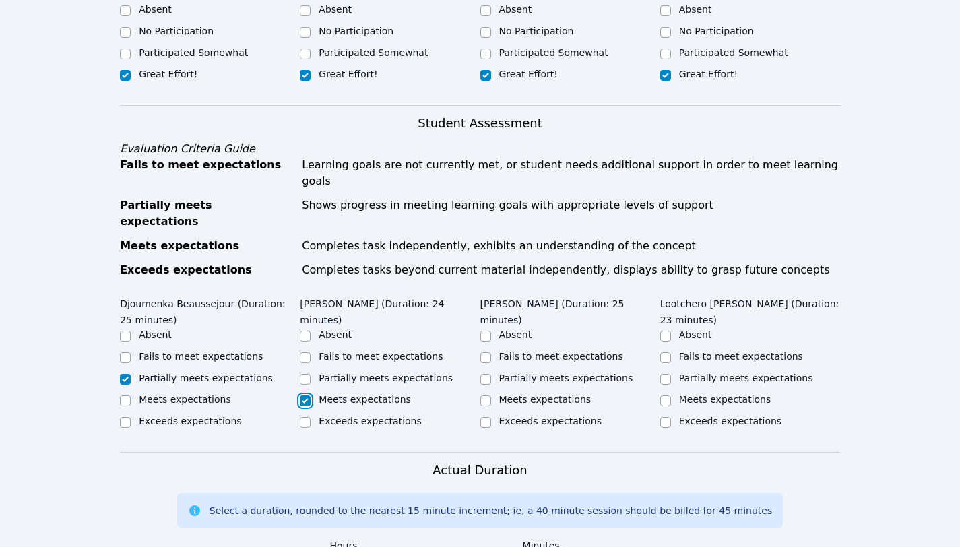
checkbox input "true"
click at [555, 372] on label "Partially meets expectations" at bounding box center [566, 377] width 134 height 11
click at [491, 374] on input "Partially meets expectations" at bounding box center [485, 379] width 11 height 11
checkbox input "true"
click at [735, 372] on label "Partially meets expectations" at bounding box center [746, 377] width 134 height 11
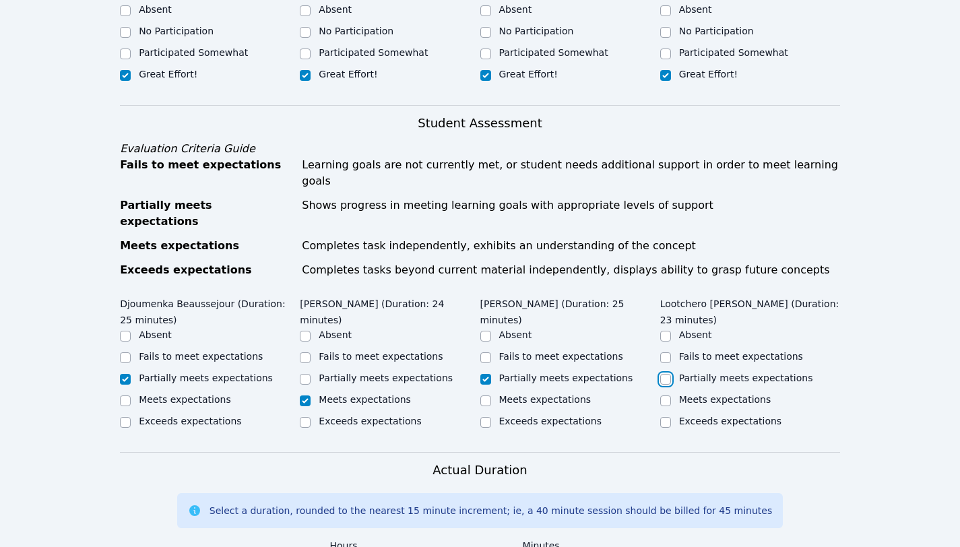
click at [671, 374] on input "Partially meets expectations" at bounding box center [665, 379] width 11 height 11
checkbox input "true"
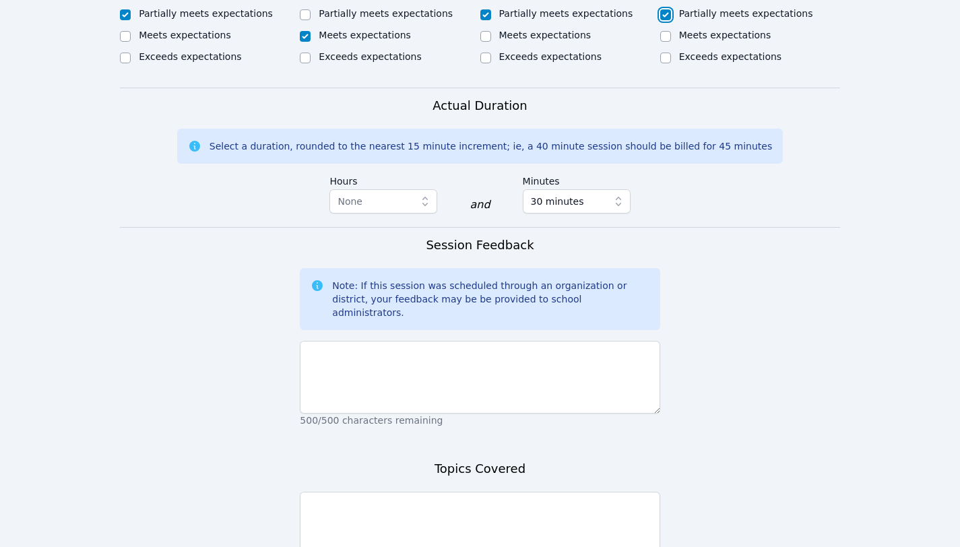
scroll to position [985, 0]
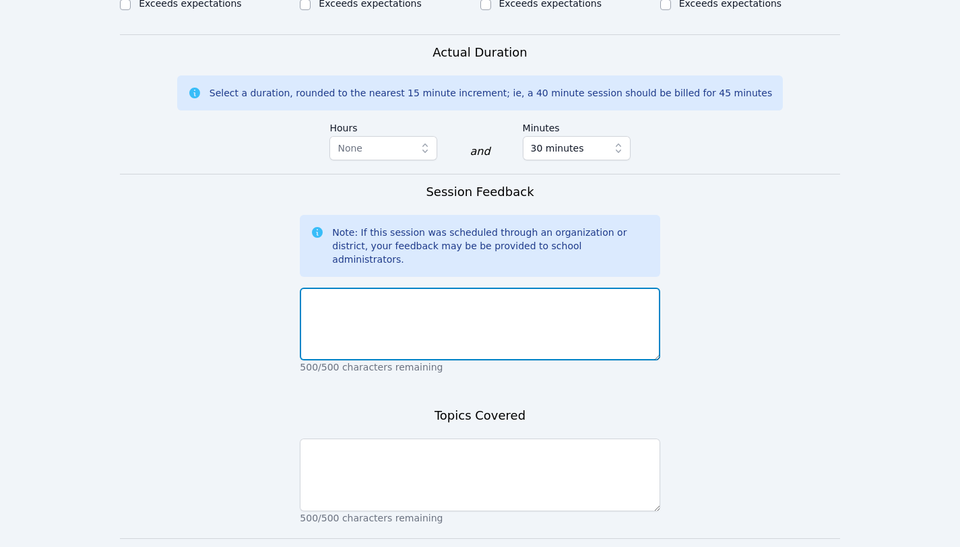
click at [558, 298] on textarea at bounding box center [480, 324] width 360 height 73
paste textarea "We started Understanding Rate Concepts - This is a series of practice questions…"
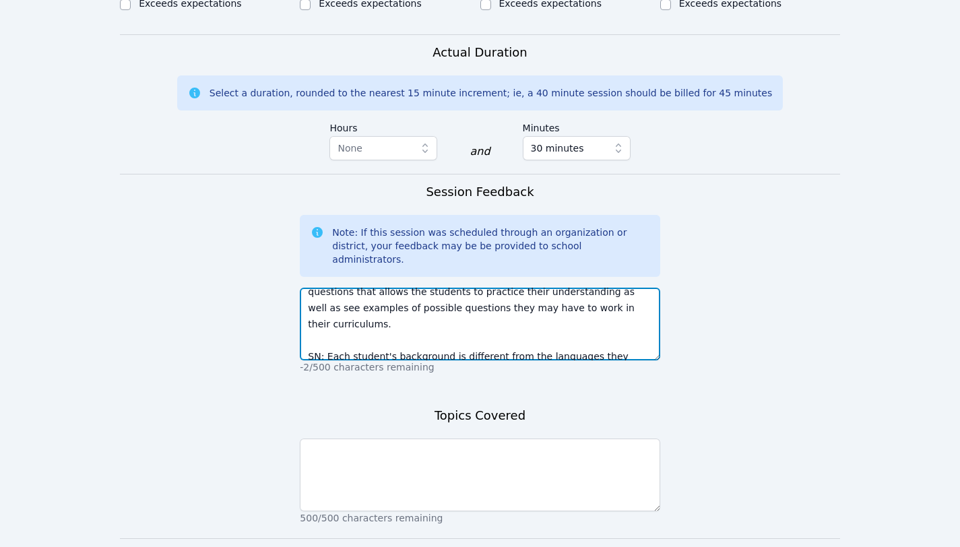
scroll to position [0, 0]
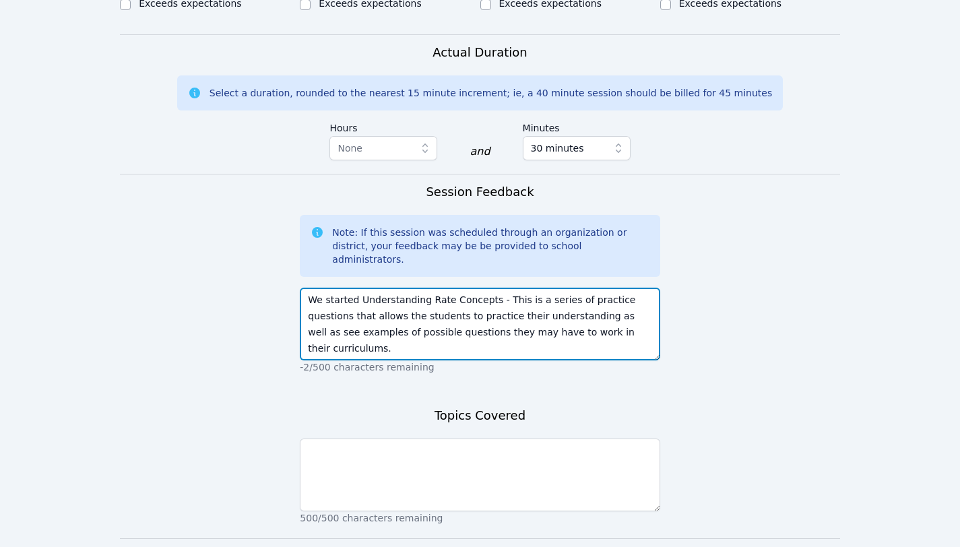
drag, startPoint x: 389, startPoint y: 298, endPoint x: 274, endPoint y: 234, distance: 130.8
click at [274, 235] on form "Student Participation Do not enter a participation level for ABSENT students [P…" at bounding box center [480, 43] width 720 height 1120
type textarea "We started Understanding Rate Concepts - This is a series of practice questions…"
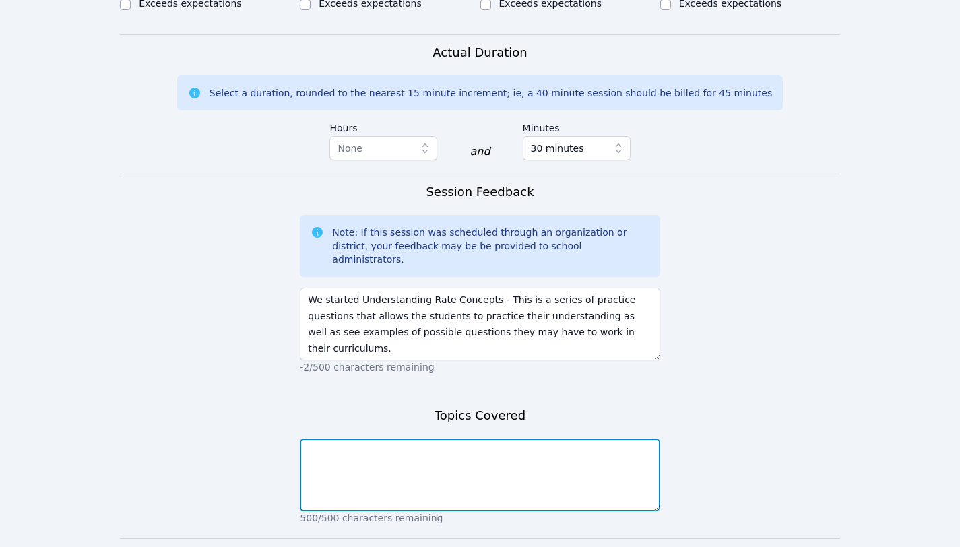
click at [336, 438] on textarea at bounding box center [480, 474] width 360 height 73
paste textarea "We started Understanding Rate Concepts - This is a series of practice questions…"
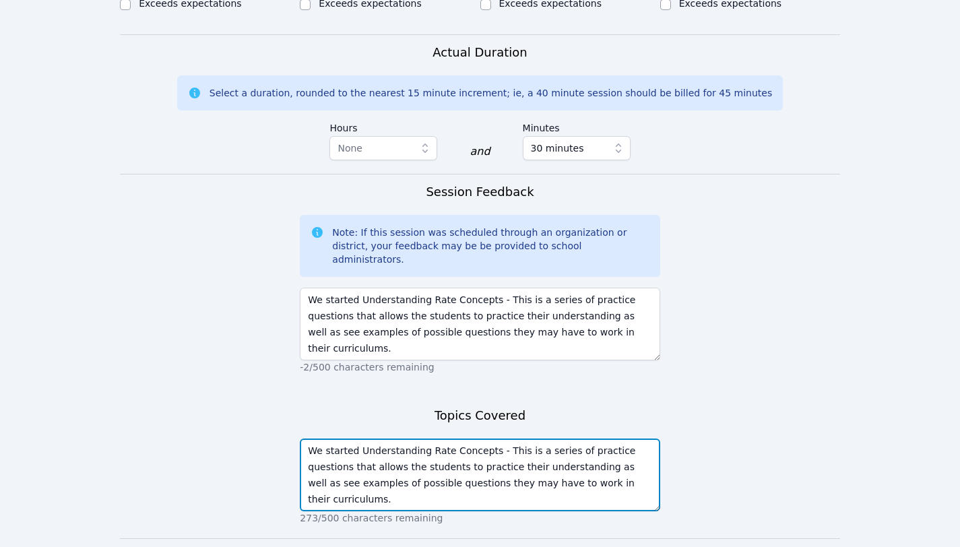
click at [358, 438] on textarea "We started Understanding Rate Concepts - This is a series of practice questions…" at bounding box center [480, 474] width 360 height 73
drag, startPoint x: 358, startPoint y: 422, endPoint x: 327, endPoint y: 417, distance: 32.1
click at [327, 438] on textarea "We started Understanding Rate Concepts - This is a series of practice questions…" at bounding box center [480, 474] width 360 height 73
click at [522, 438] on textarea "We continued with Understanding Rate Concepts - This is a series of practice qu…" at bounding box center [480, 474] width 360 height 73
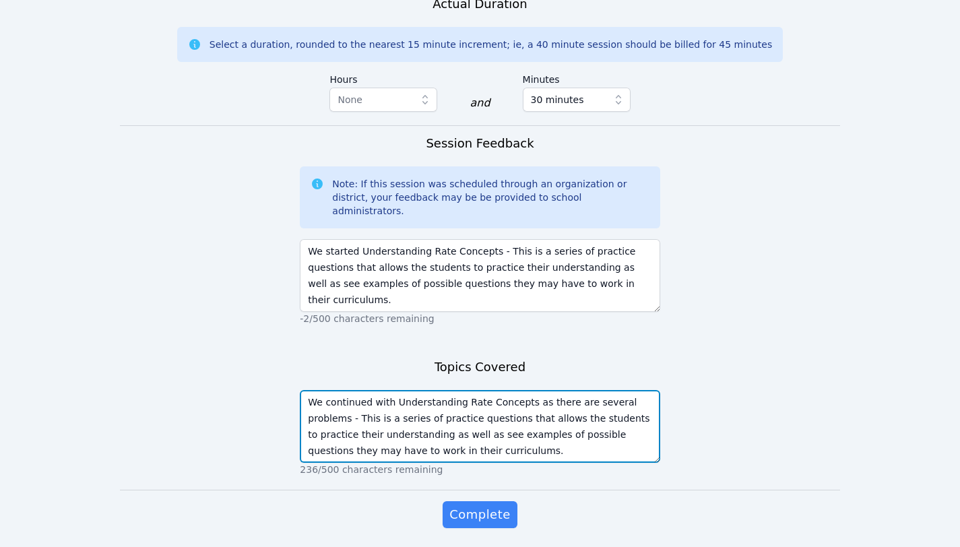
scroll to position [16, 0]
drag, startPoint x: 310, startPoint y: 371, endPoint x: 484, endPoint y: 428, distance: 182.7
click at [486, 430] on div "Topics Covered We continued with Understanding Rate Concepts as there are sever…" at bounding box center [480, 424] width 360 height 132
type textarea "We continued with Understanding Rate Concepts as there are several problems - T…"
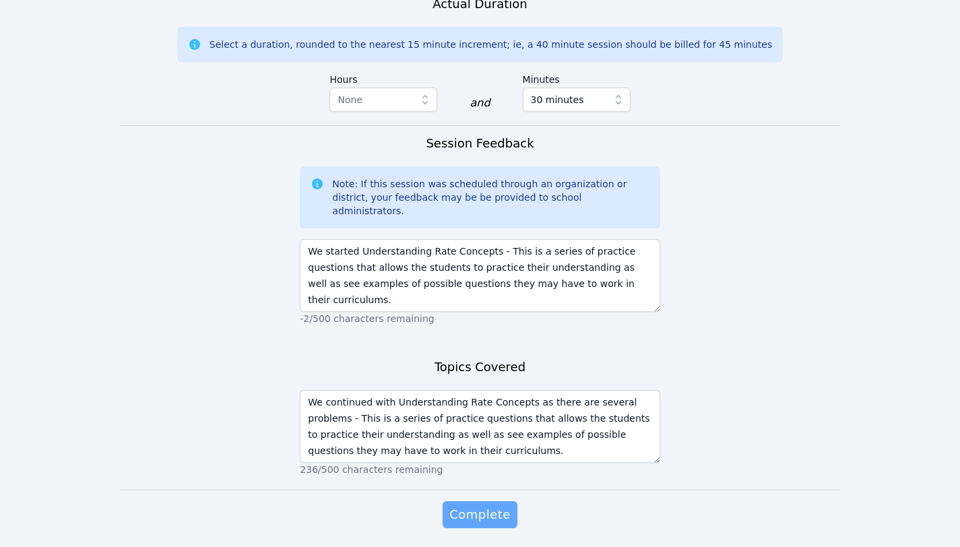
click at [496, 505] on span "Complete" at bounding box center [479, 514] width 61 height 19
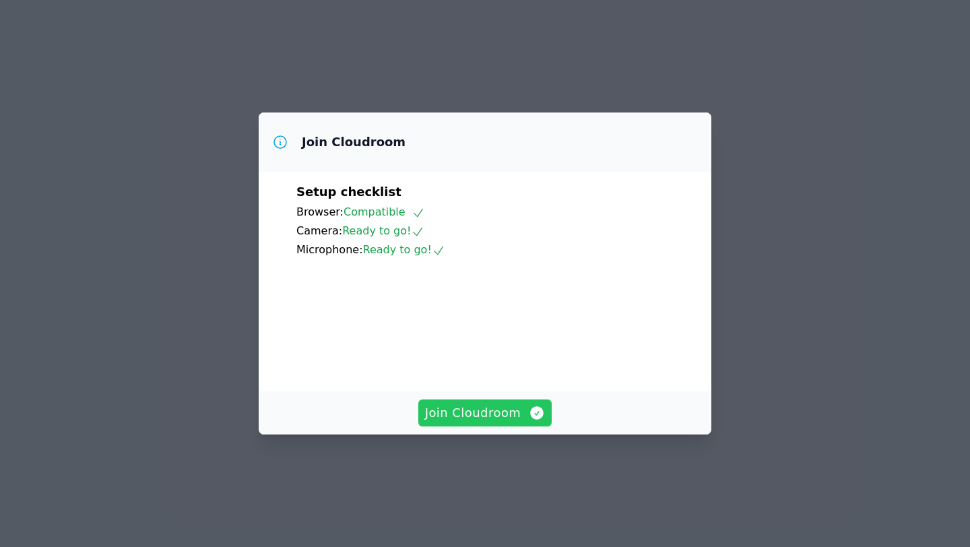
click at [491, 422] on span "Join Cloudroom" at bounding box center [485, 412] width 121 height 19
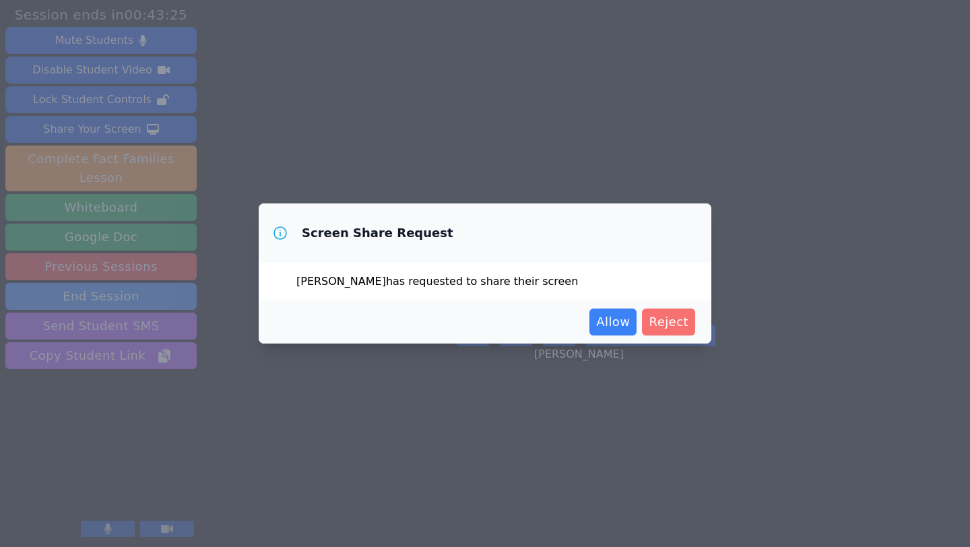
click at [673, 319] on span "Reject" at bounding box center [669, 321] width 40 height 19
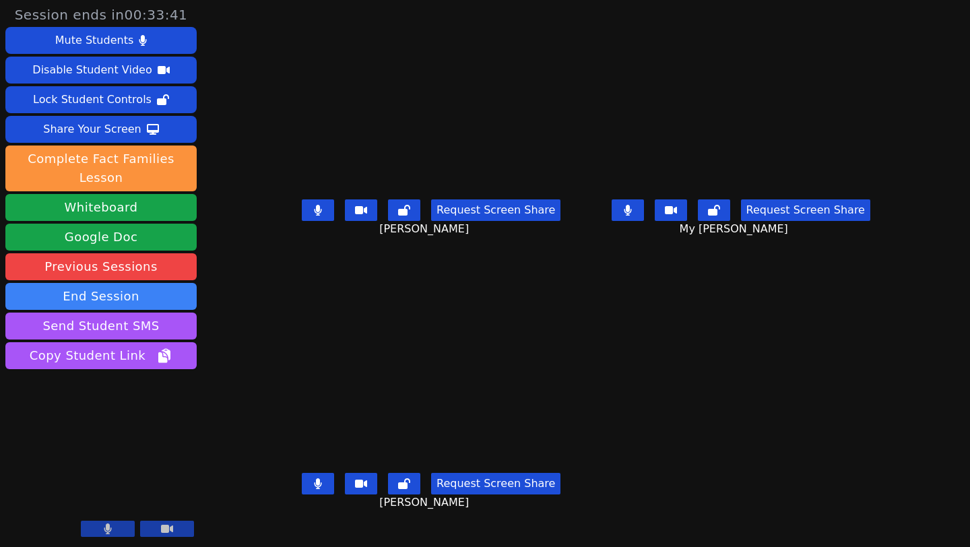
click at [302, 217] on button at bounding box center [318, 210] width 32 height 22
click at [315, 489] on icon at bounding box center [318, 483] width 7 height 11
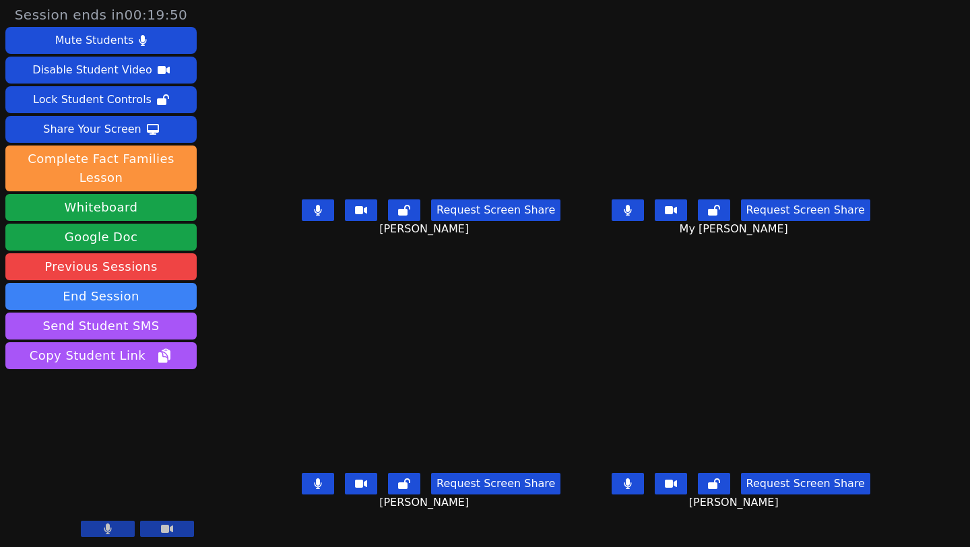
click at [315, 216] on icon at bounding box center [318, 210] width 7 height 11
click at [302, 488] on button at bounding box center [318, 484] width 32 height 22
click at [644, 494] on button at bounding box center [628, 484] width 32 height 22
click at [311, 216] on icon at bounding box center [317, 210] width 13 height 11
click at [311, 489] on icon at bounding box center [317, 483] width 13 height 11
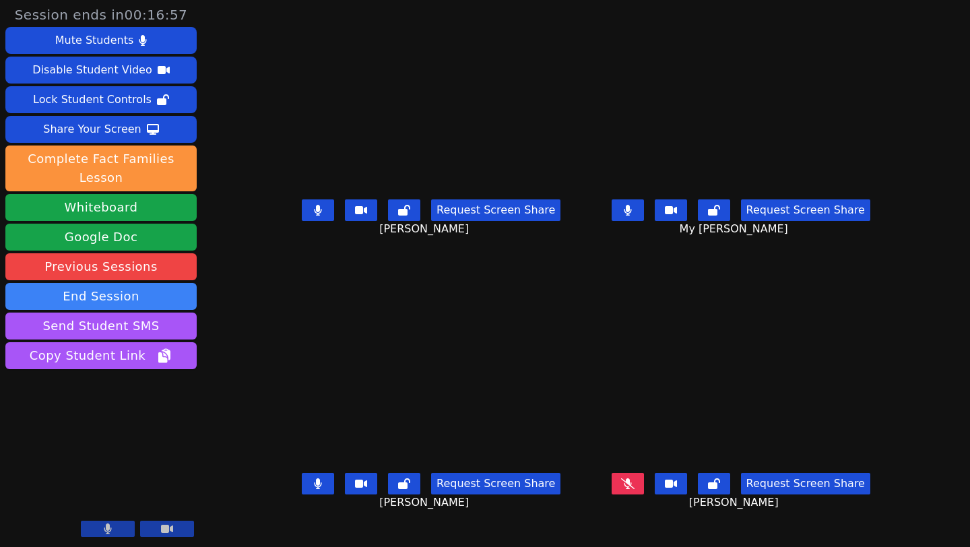
click at [634, 489] on icon at bounding box center [627, 483] width 13 height 11
click at [315, 489] on icon at bounding box center [318, 483] width 7 height 11
click at [302, 221] on button at bounding box center [318, 210] width 32 height 22
click at [398, 216] on icon at bounding box center [404, 210] width 12 height 11
click at [314, 216] on icon at bounding box center [318, 210] width 8 height 11
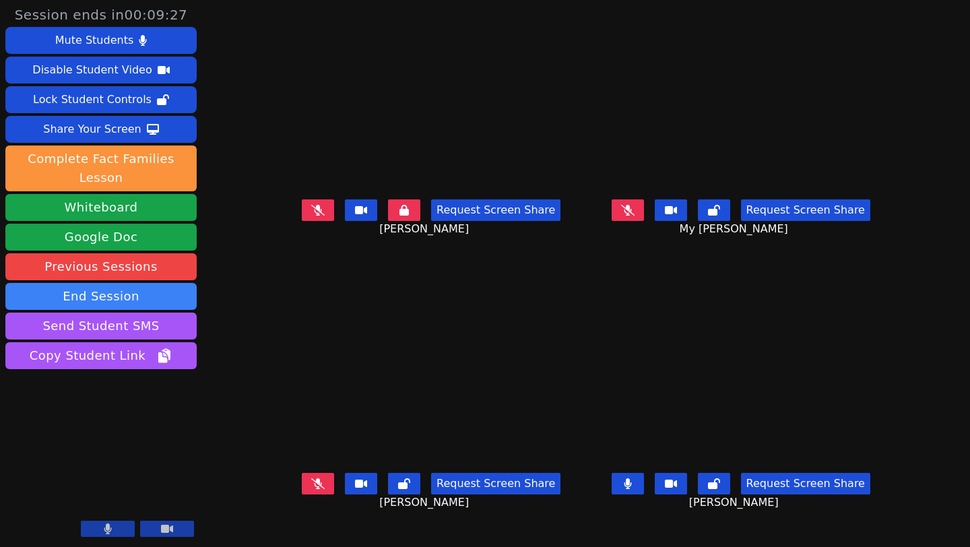
click at [302, 216] on button at bounding box center [318, 210] width 32 height 22
click at [302, 218] on button at bounding box center [318, 210] width 32 height 22
click at [644, 221] on button at bounding box center [628, 210] width 32 height 22
click at [311, 216] on icon at bounding box center [317, 210] width 13 height 11
click at [302, 494] on button at bounding box center [318, 484] width 32 height 22
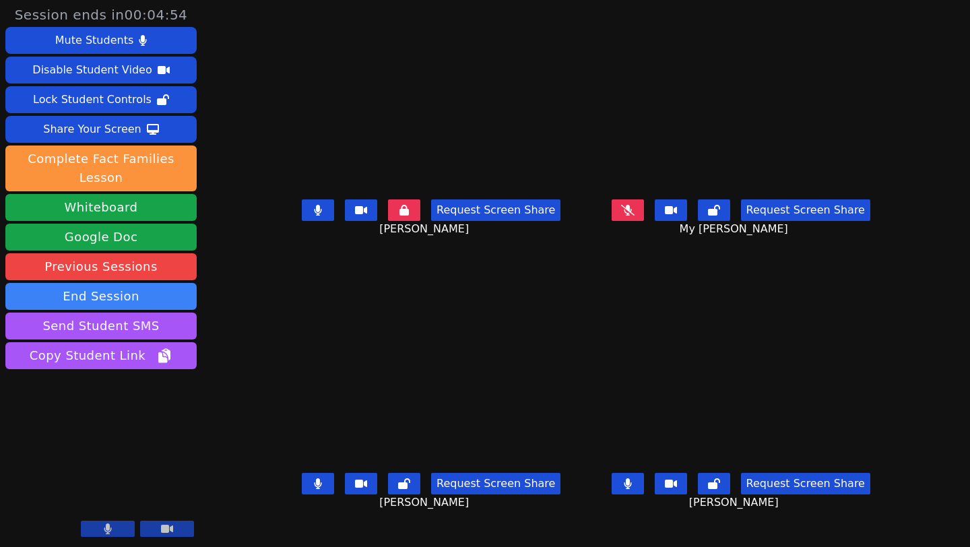
click at [314, 216] on icon at bounding box center [318, 210] width 8 height 11
click at [302, 483] on button at bounding box center [318, 484] width 32 height 22
click at [311, 489] on icon at bounding box center [317, 483] width 13 height 11
click at [634, 216] on icon at bounding box center [627, 210] width 13 height 11
click at [282, 226] on div "Request Screen Share Francisco Valencia" at bounding box center [431, 221] width 299 height 54
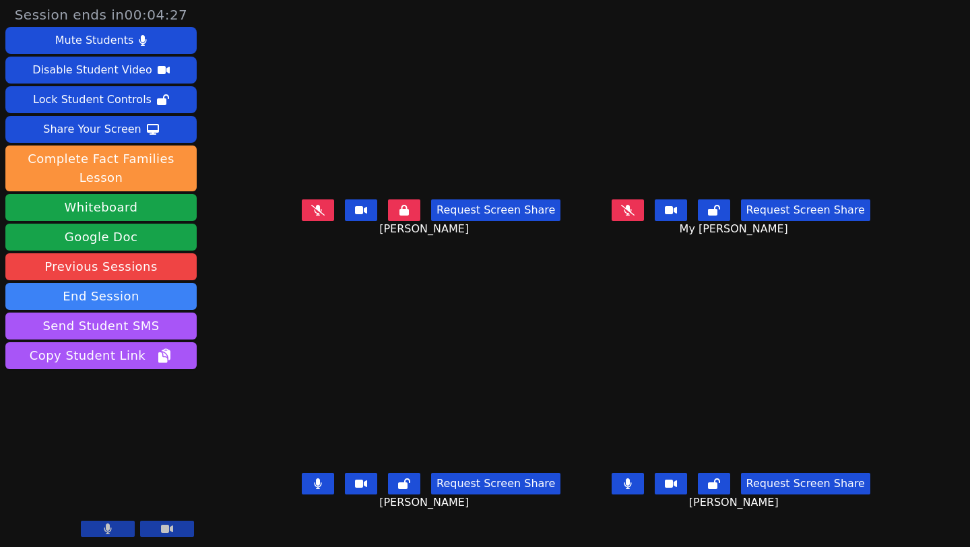
click at [302, 221] on button at bounding box center [318, 210] width 32 height 22
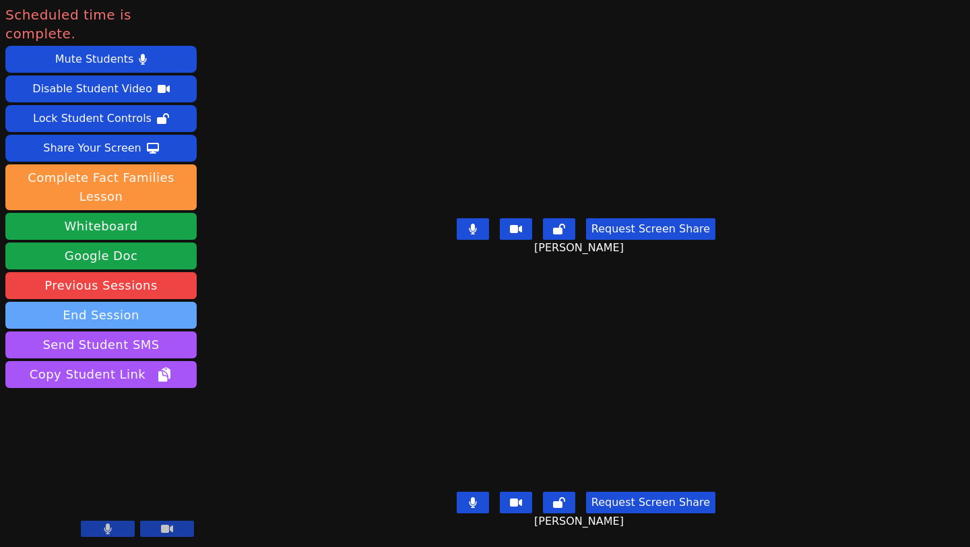
click at [106, 302] on button "End Session" at bounding box center [100, 315] width 191 height 27
